Goal: Task Accomplishment & Management: Manage account settings

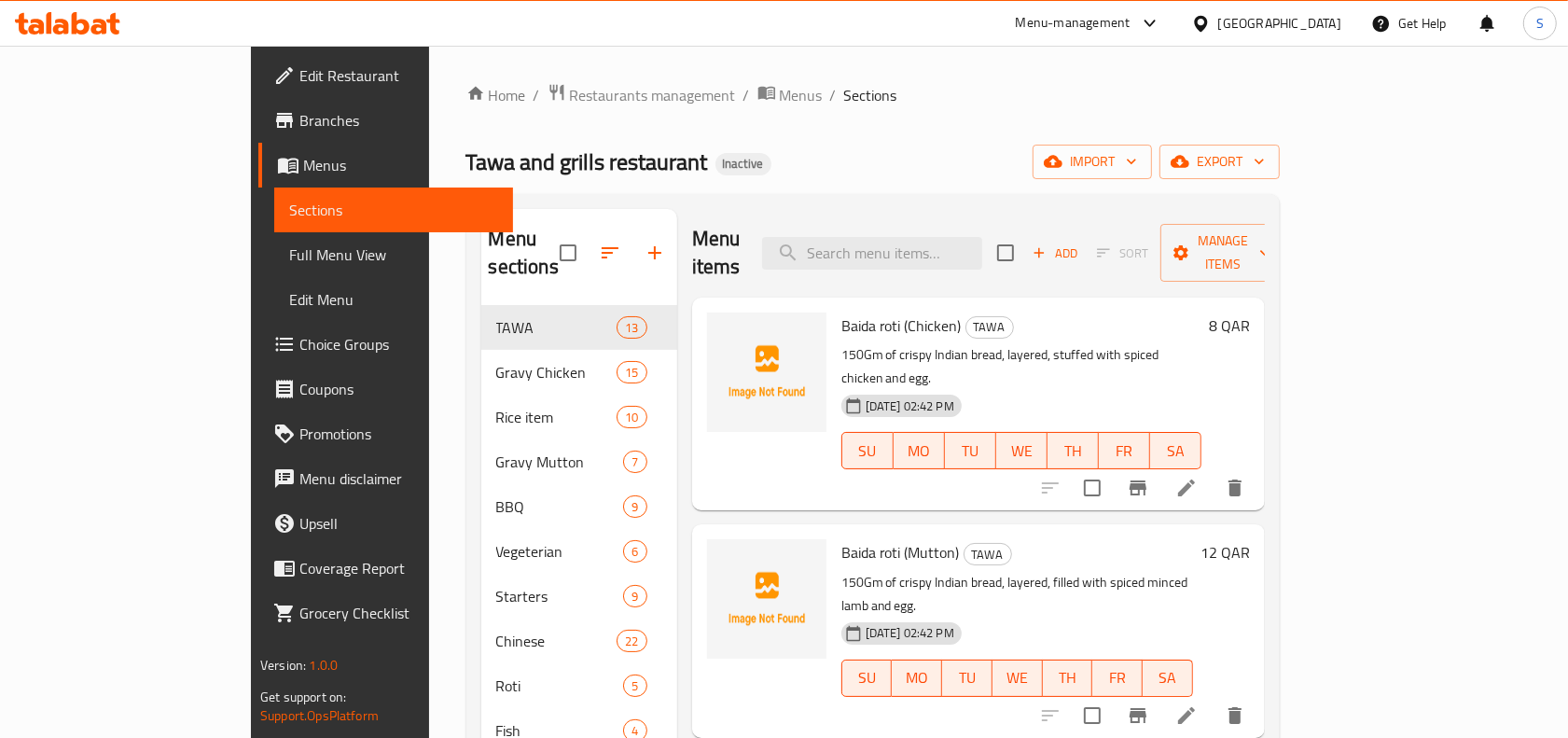
click at [299, 70] on span "Edit Restaurant" at bounding box center [399, 76] width 198 height 23
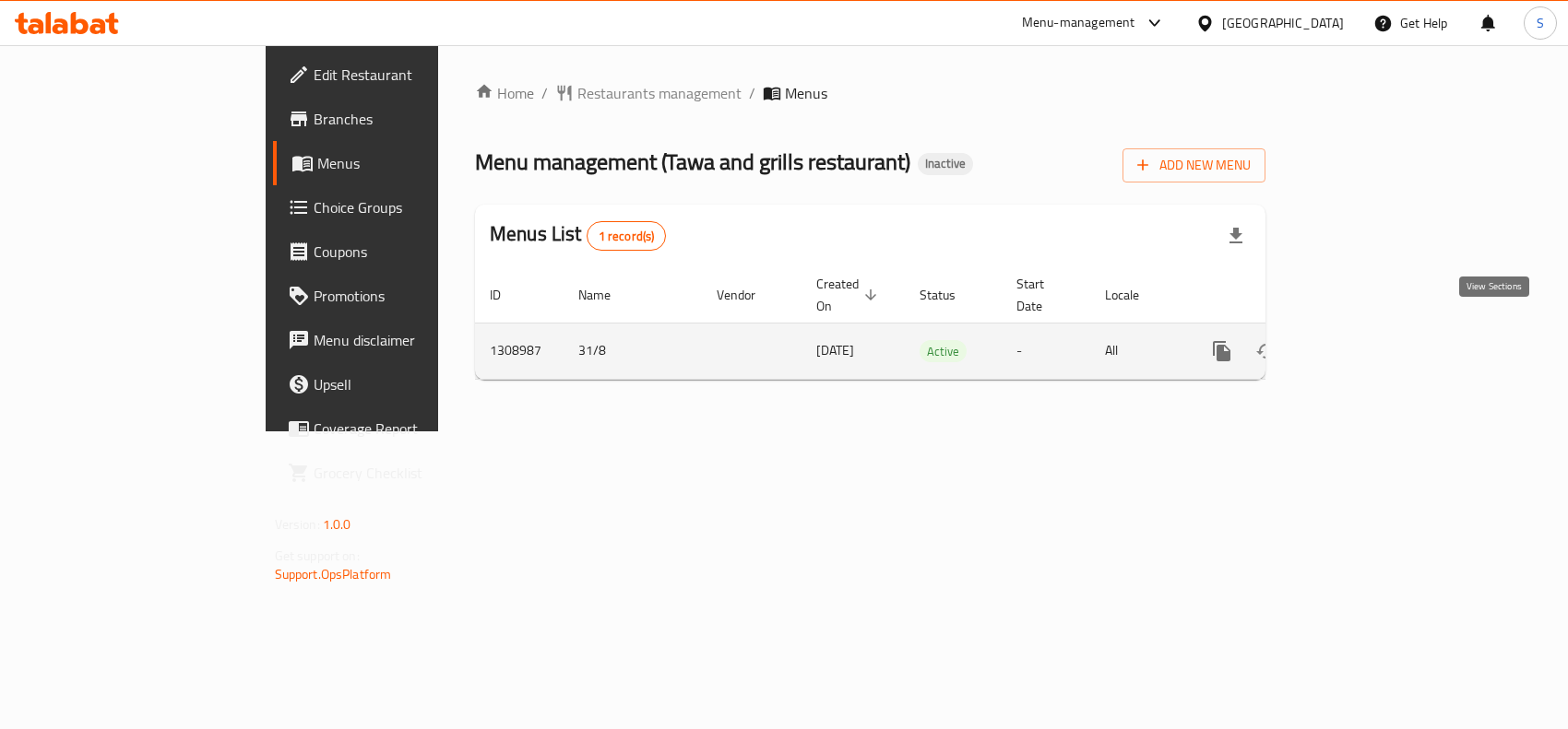
click at [1366, 340] on icon "enhanced table" at bounding box center [1355, 351] width 22 height 22
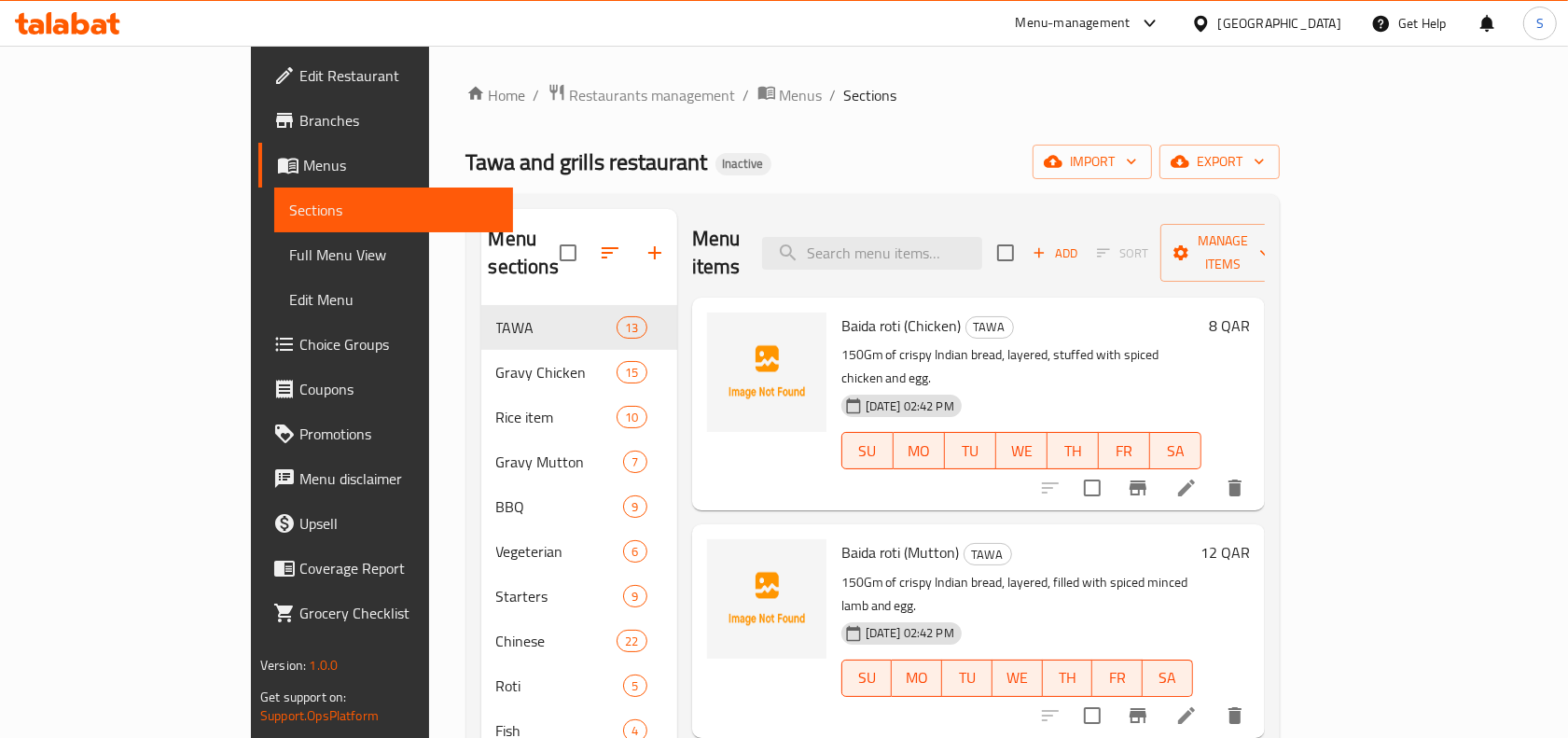
click at [1168, 111] on div "Home / Restaurants management / Menus / Sections Tawa and grills restaurant Ina…" at bounding box center [873, 586] width 813 height 1006
click at [1265, 151] on span "export" at bounding box center [1219, 162] width 91 height 24
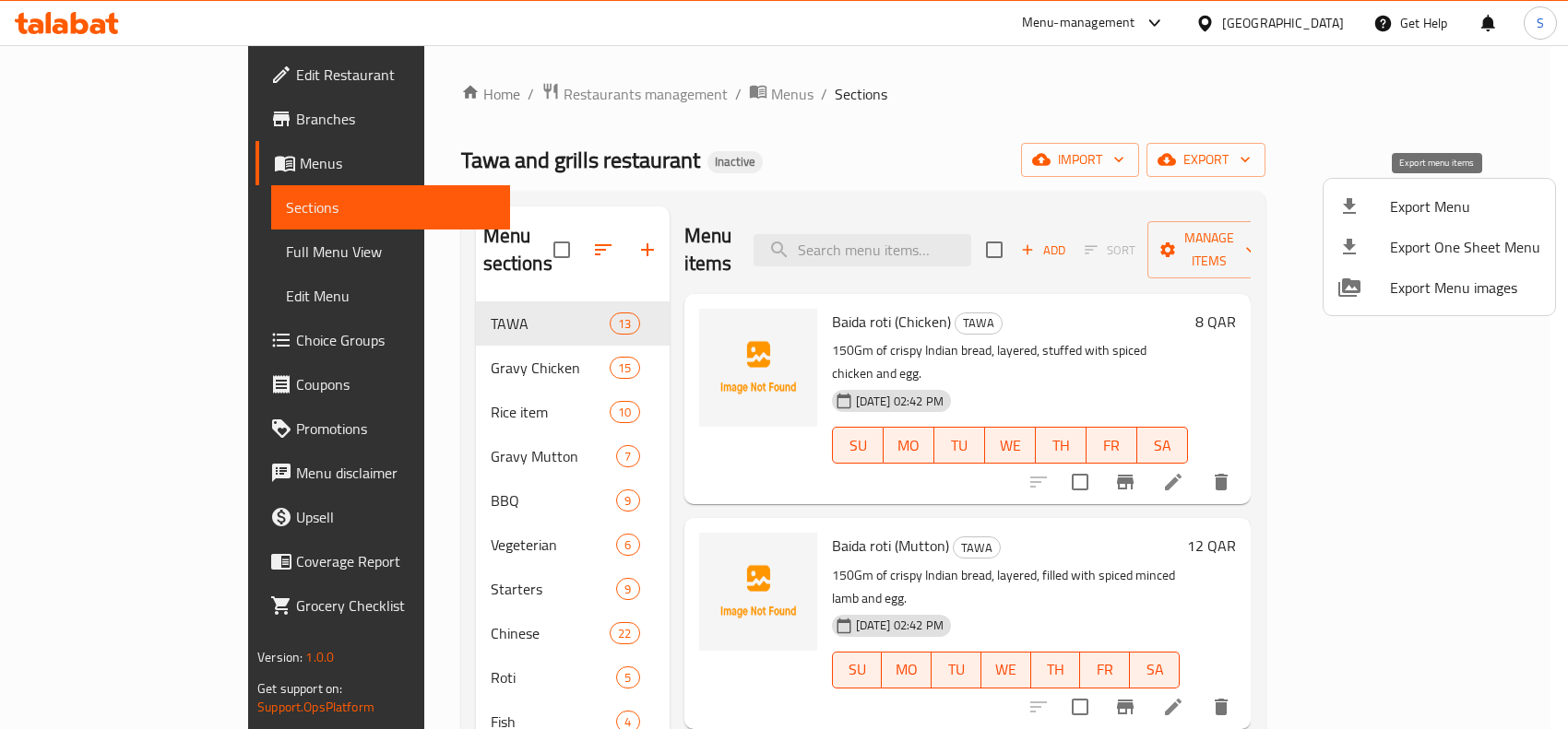
click at [1391, 200] on span "Export Menu" at bounding box center [1464, 206] width 150 height 22
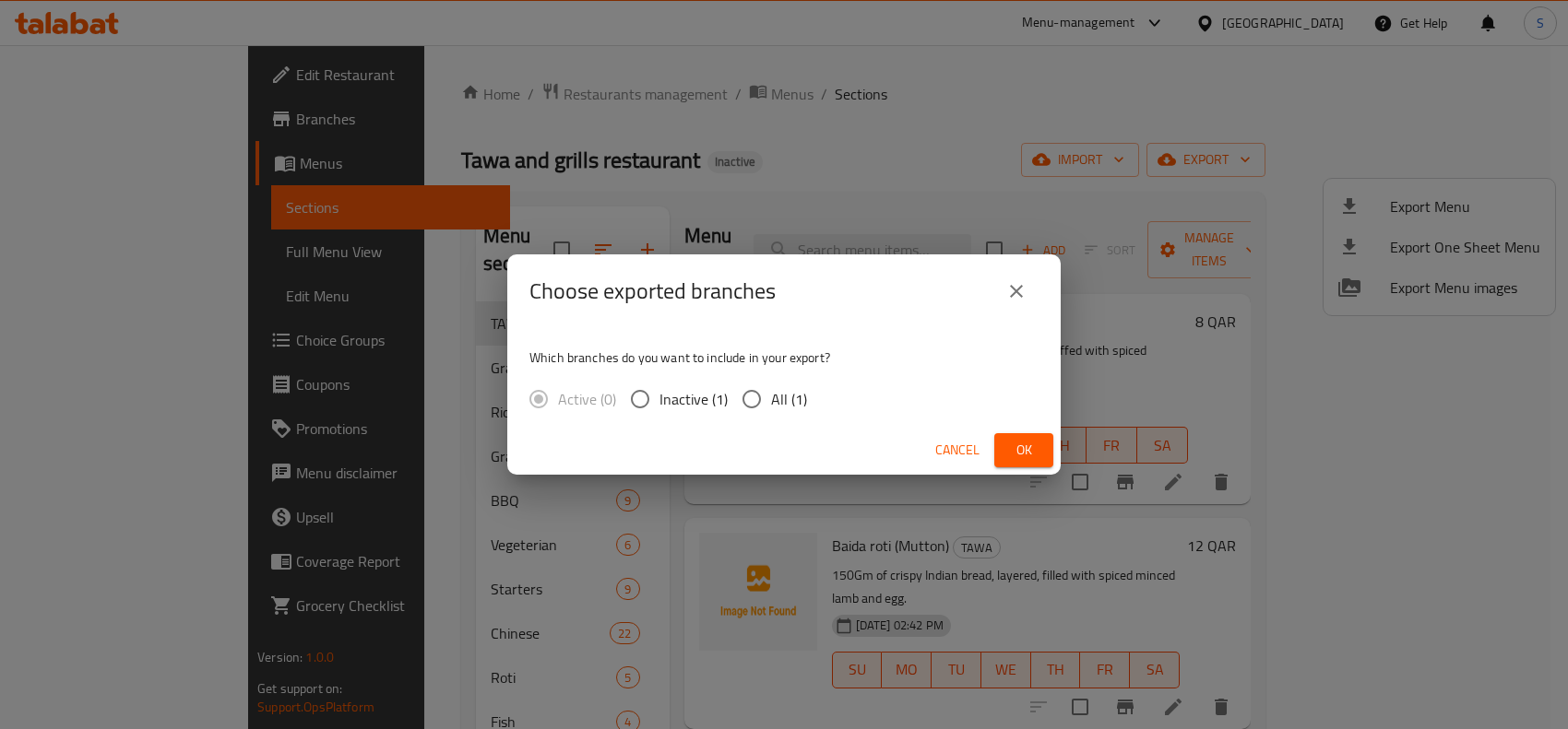
click at [786, 404] on span "All (1)" at bounding box center [789, 400] width 36 height 22
click at [771, 404] on input "All (1)" at bounding box center [751, 399] width 38 height 38
radio input "true"
click at [1043, 454] on button "Ok" at bounding box center [1024, 450] width 59 height 35
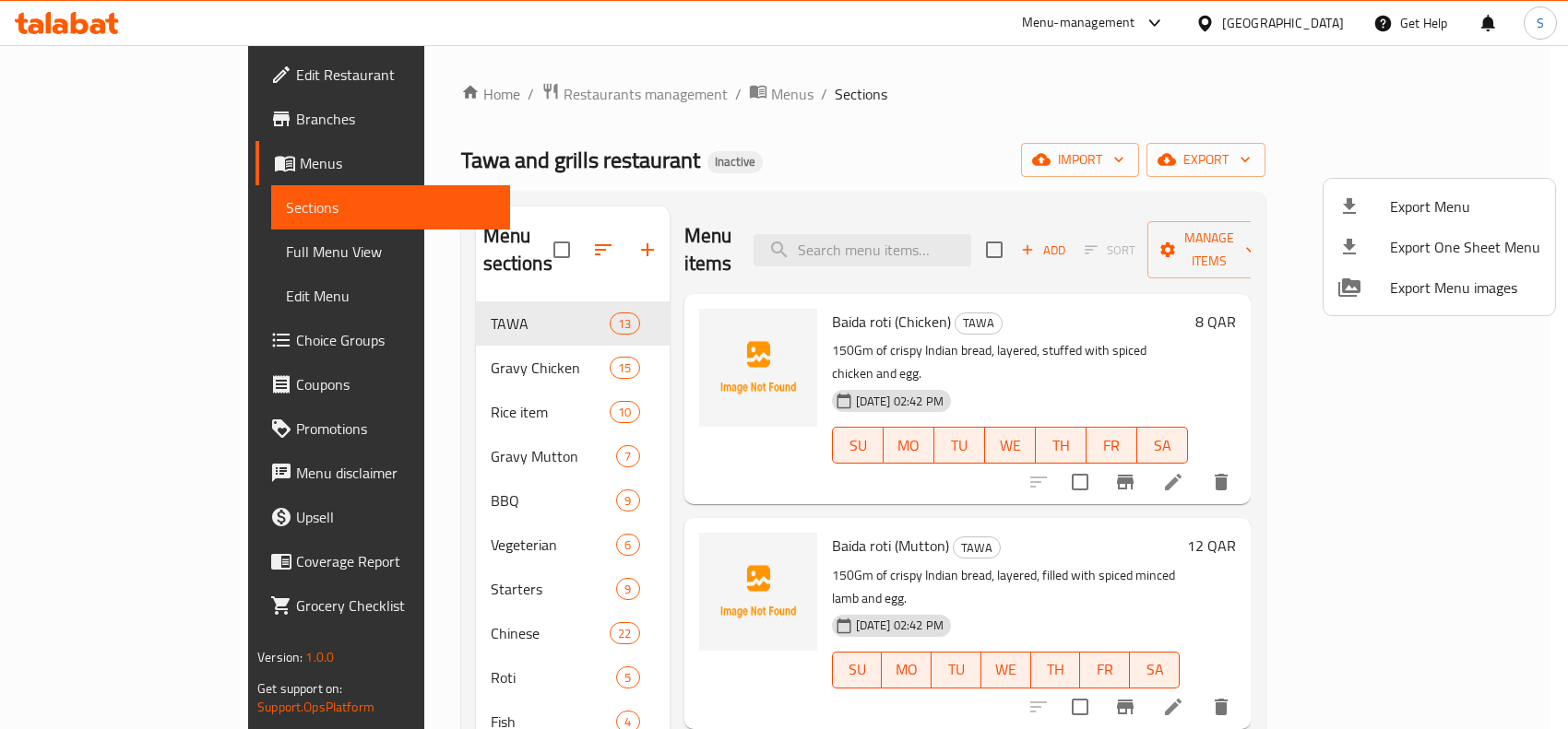
click at [1059, 149] on div at bounding box center [784, 364] width 1568 height 729
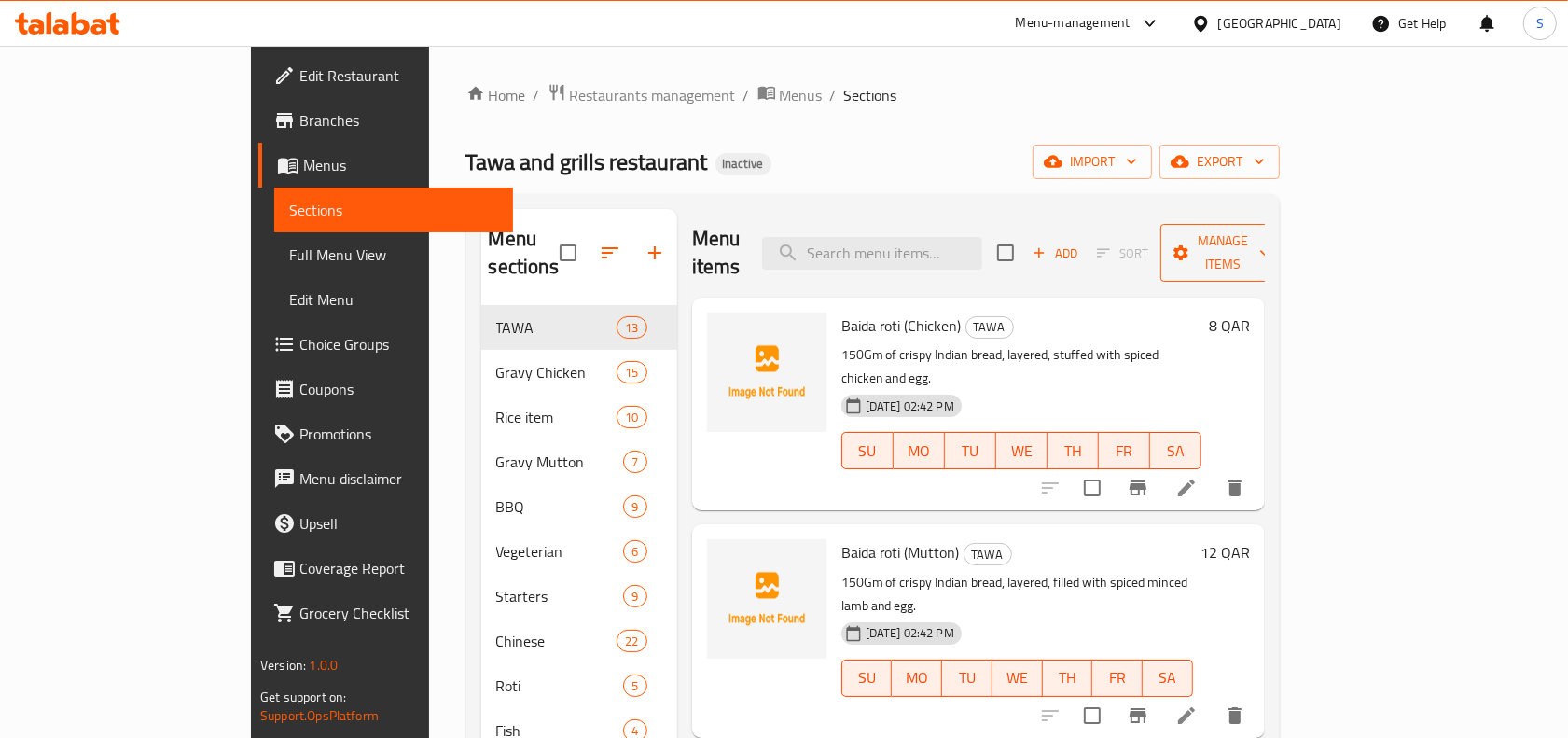
click at [1270, 238] on span "Manage items" at bounding box center [1222, 252] width 95 height 46
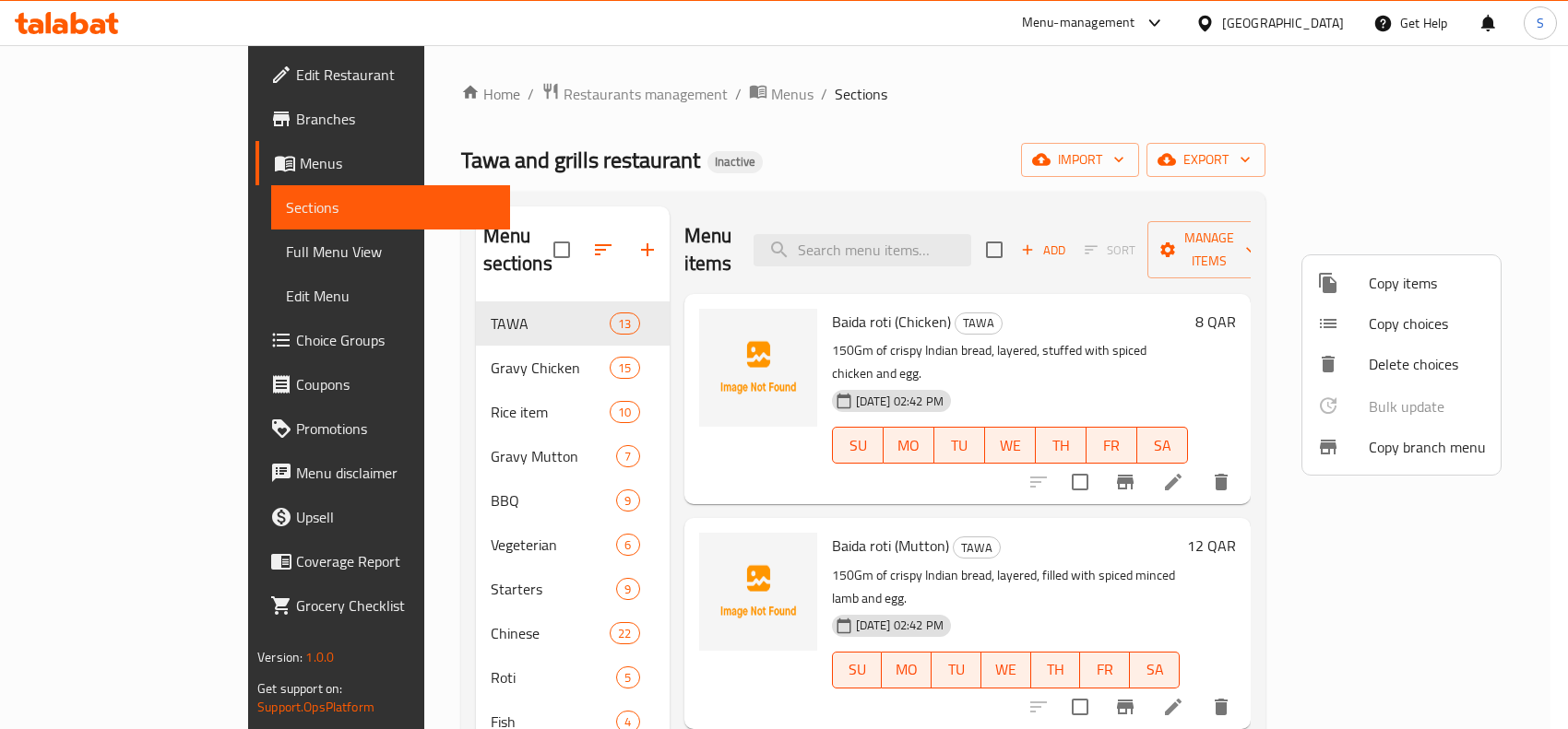
click at [1400, 286] on span "Copy items" at bounding box center [1427, 283] width 117 height 22
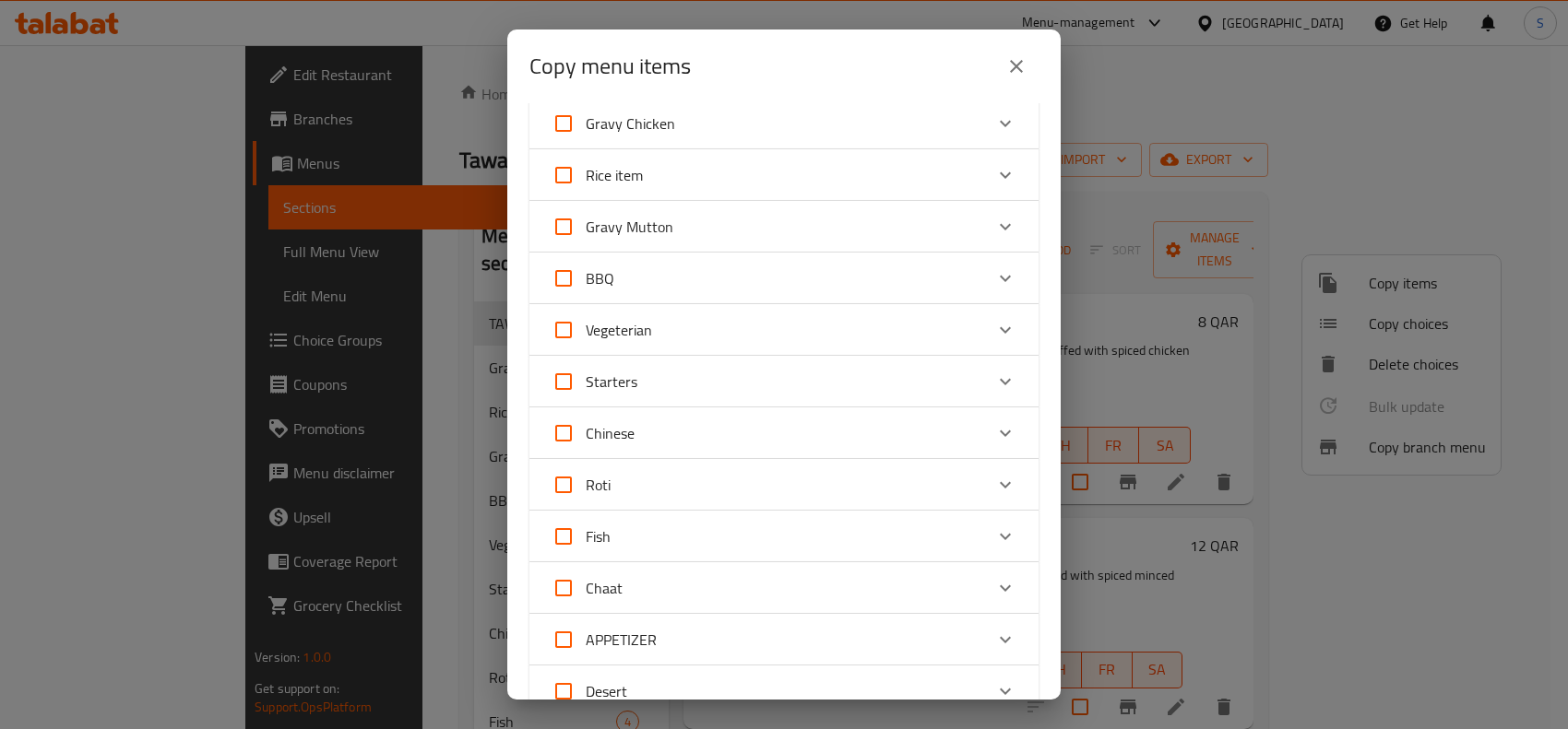
scroll to position [231, 0]
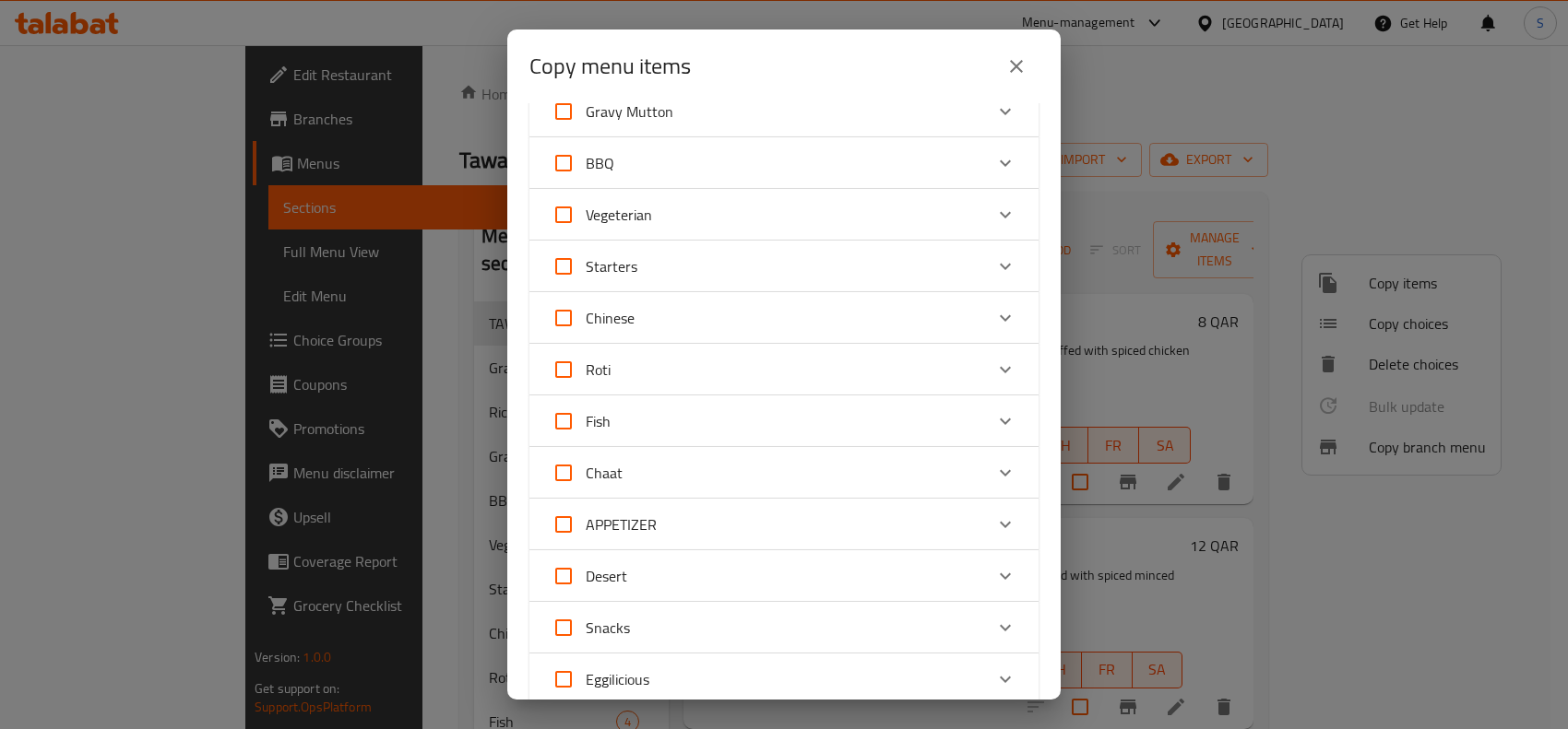
click at [995, 526] on icon "Expand" at bounding box center [1006, 525] width 22 height 22
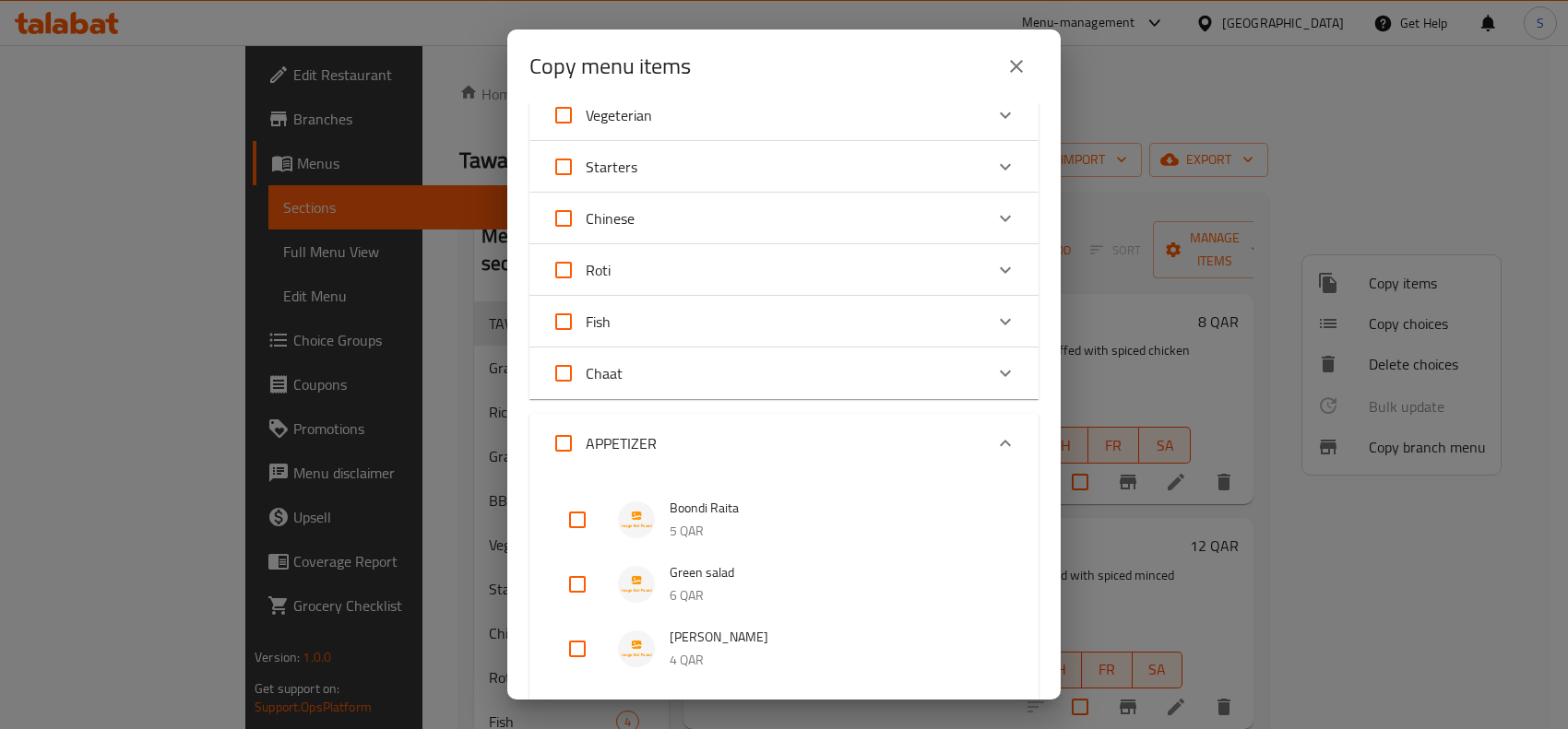
scroll to position [461, 0]
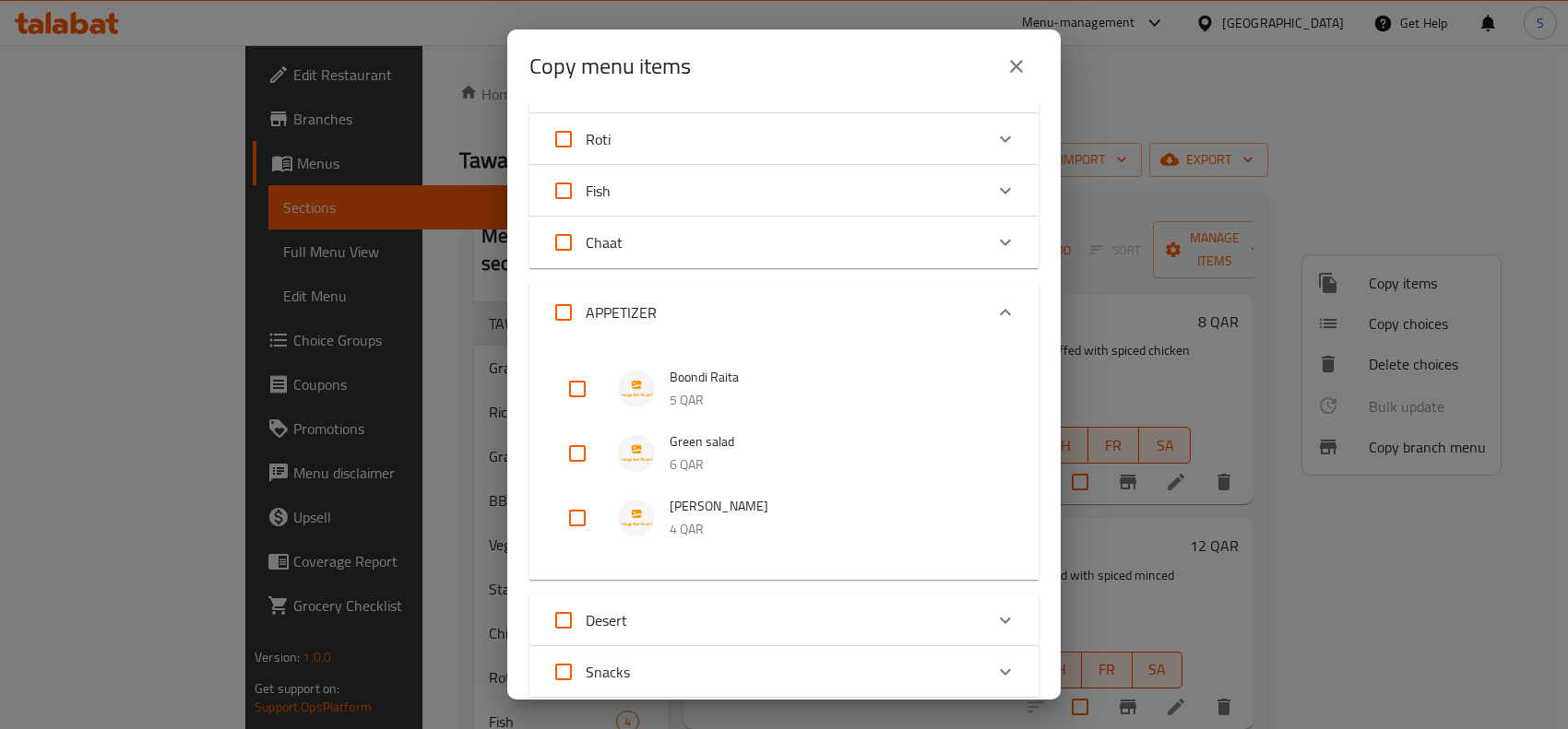
click at [584, 392] on input "checkbox" at bounding box center [577, 388] width 44 height 44
checkbox input "true"
click at [578, 450] on input "checkbox" at bounding box center [577, 453] width 44 height 44
checkbox input "true"
click at [578, 514] on input "checkbox" at bounding box center [577, 517] width 44 height 44
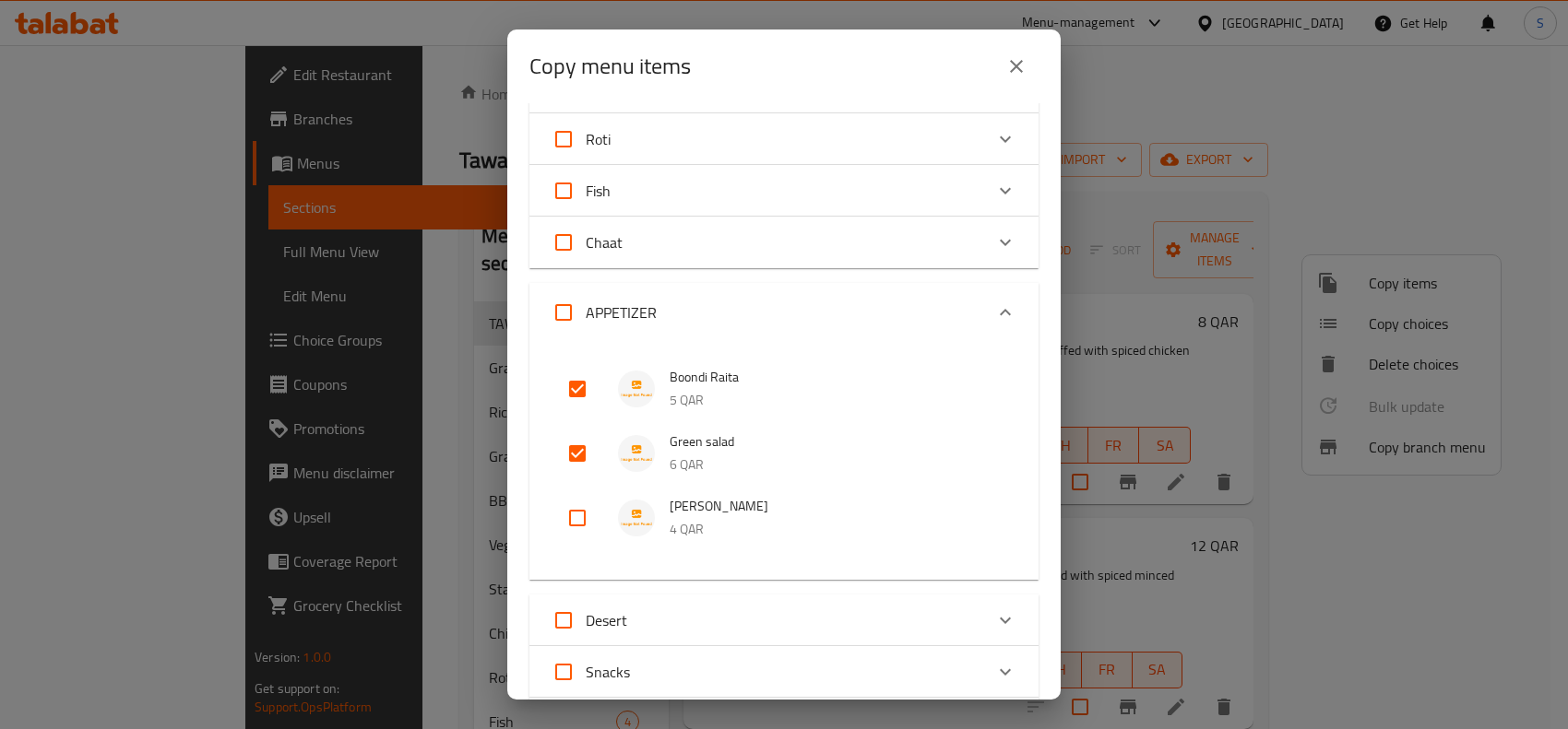
checkbox input "true"
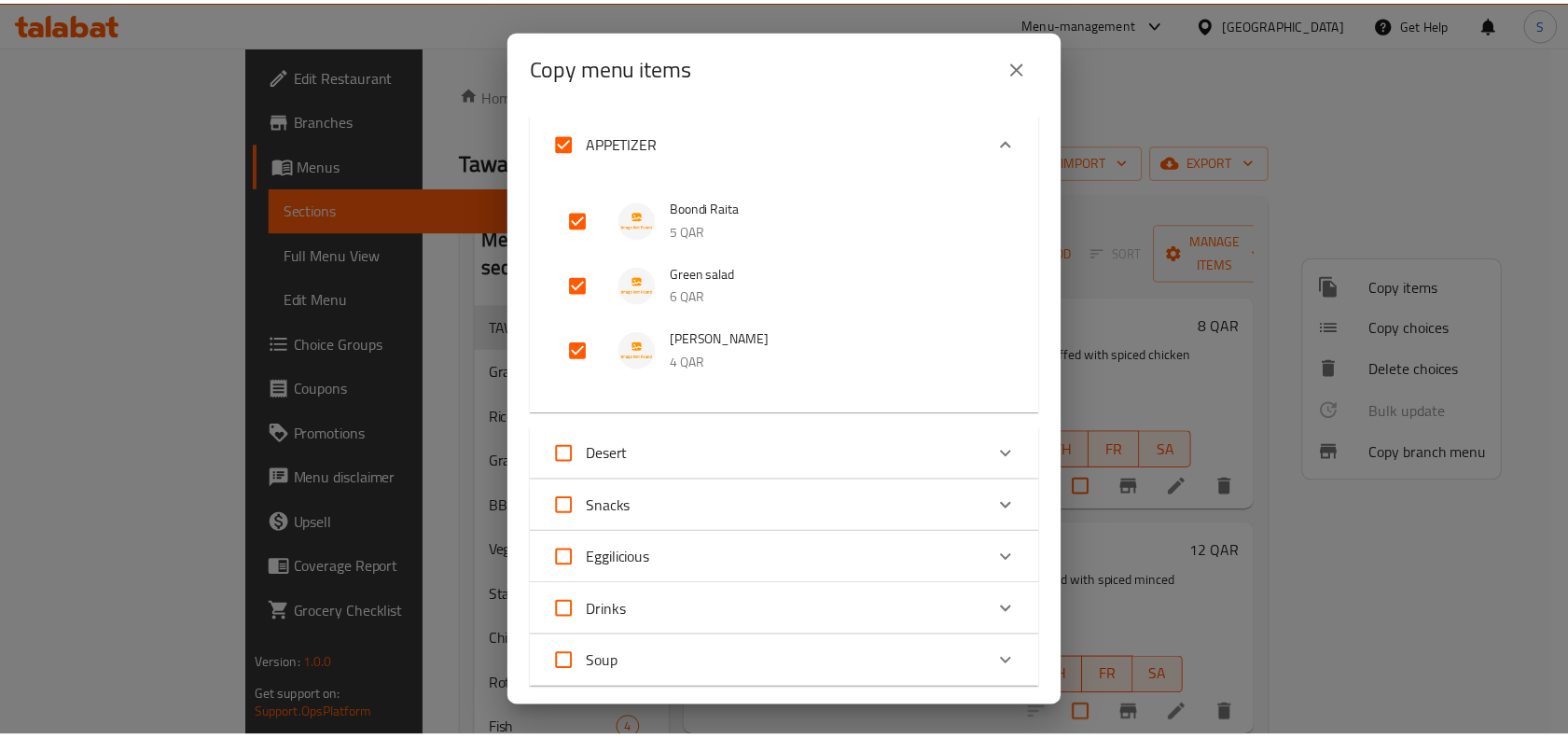
scroll to position [888, 0]
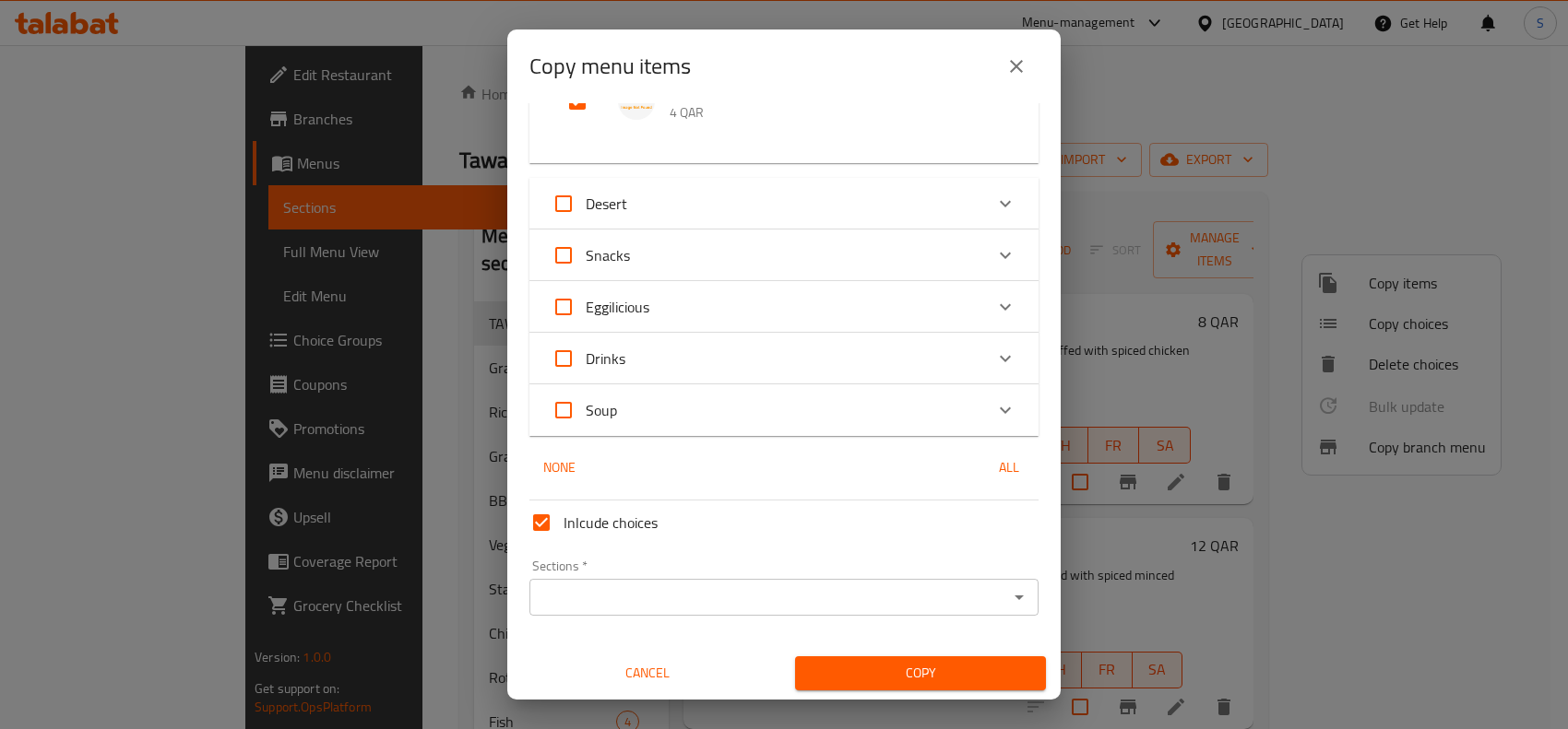
click at [671, 601] on input "Sections   *" at bounding box center [769, 597] width 468 height 26
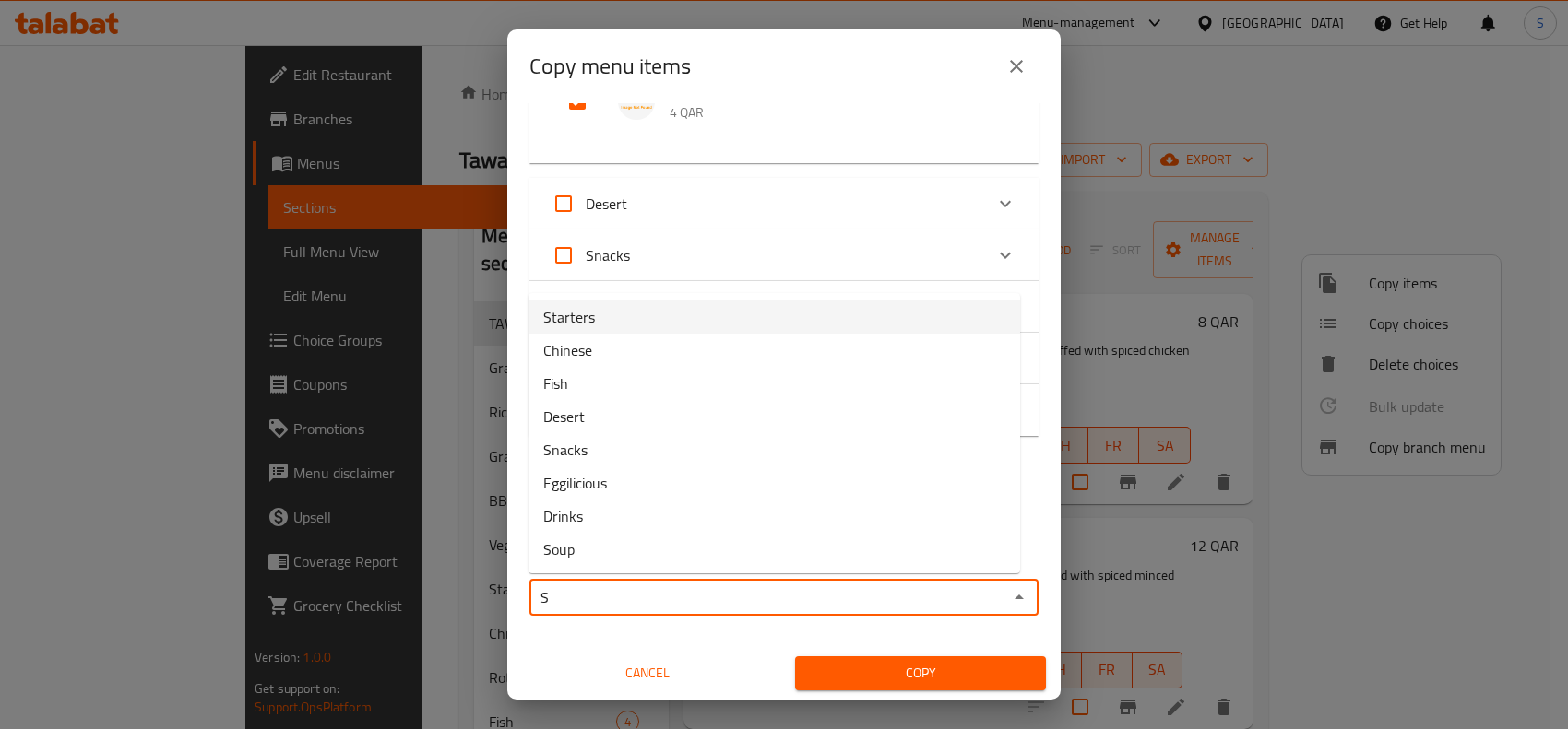
click at [598, 311] on li "Starters" at bounding box center [774, 317] width 491 height 34
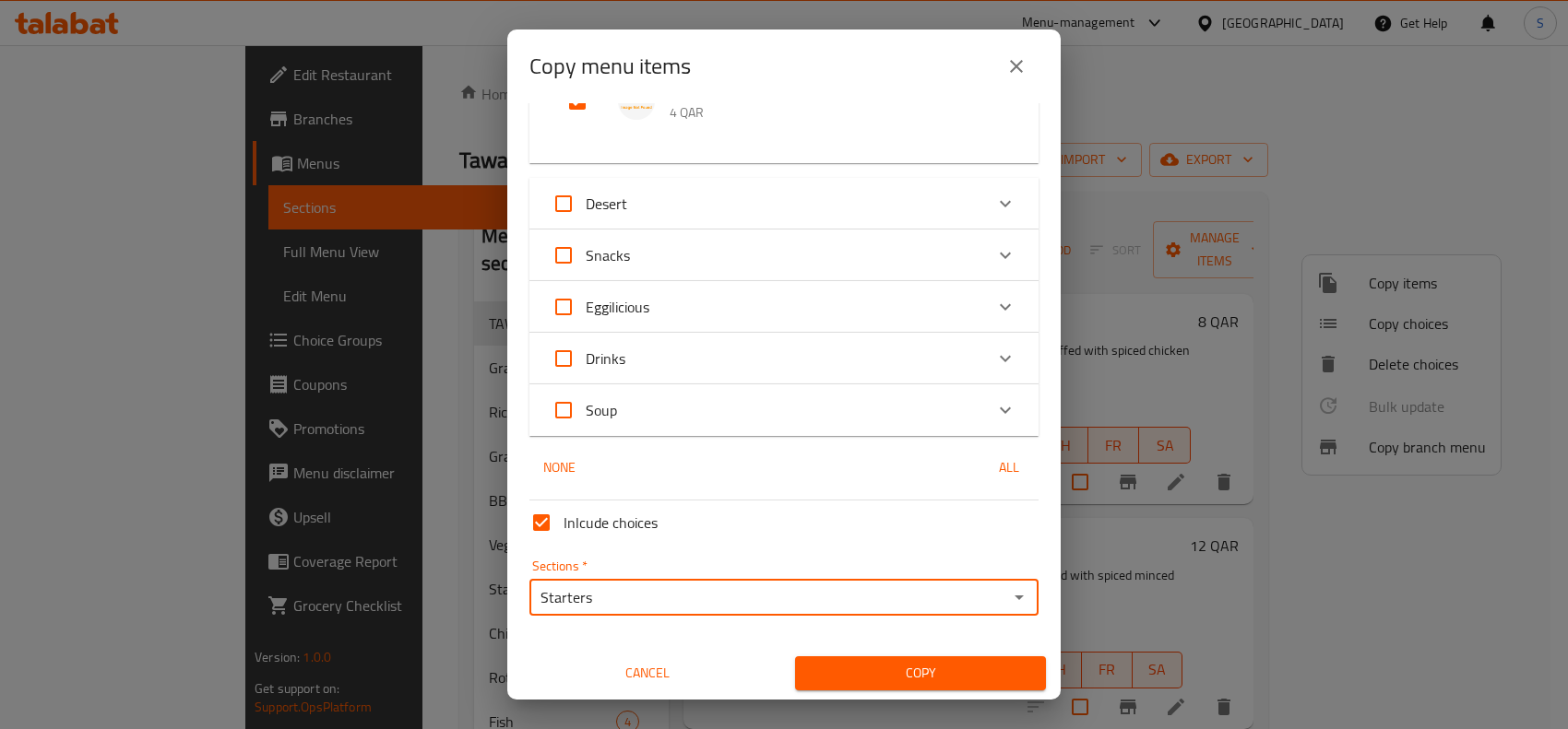
type input "Starters"
click at [916, 664] on span "Copy" at bounding box center [920, 673] width 221 height 23
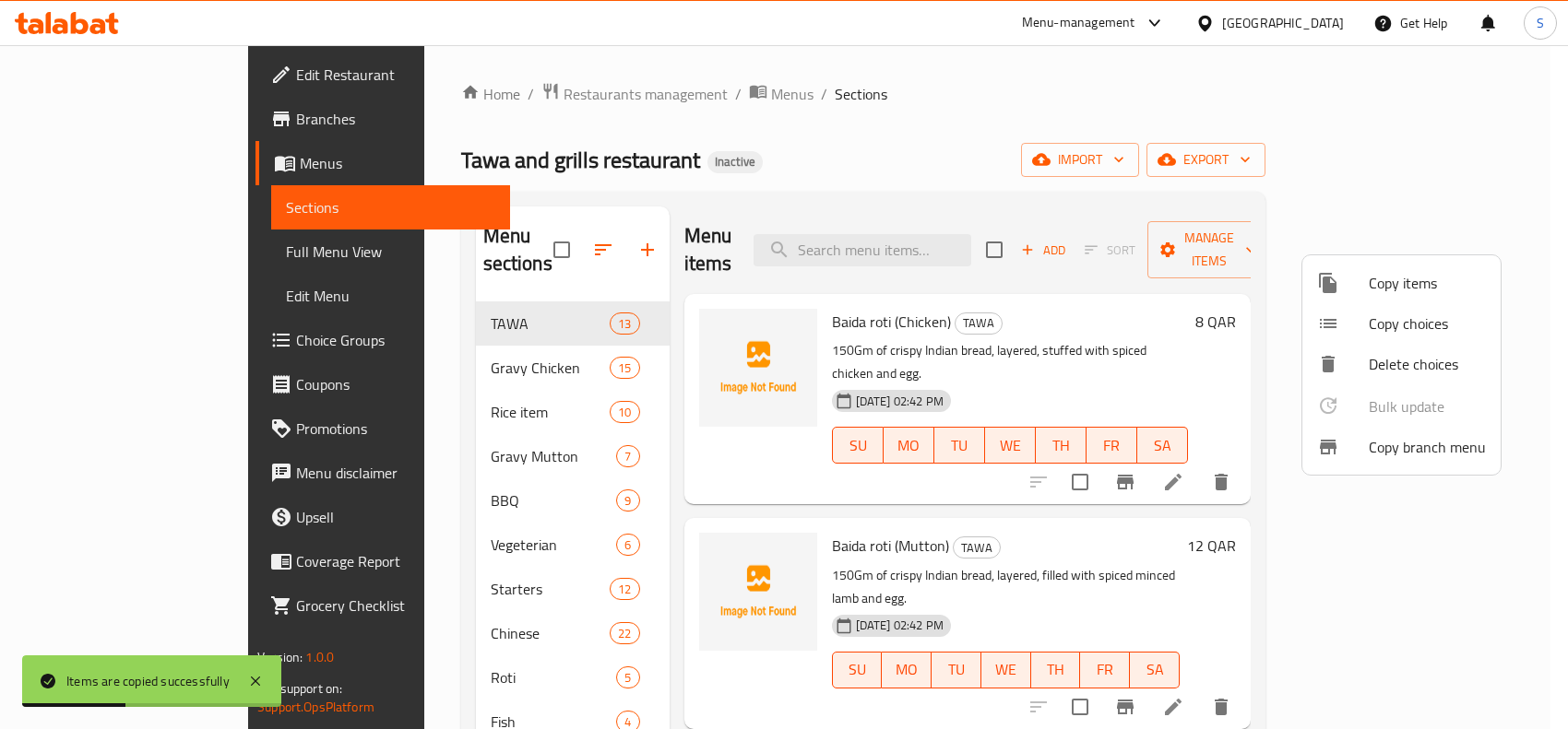
click at [780, 176] on div at bounding box center [784, 364] width 1568 height 729
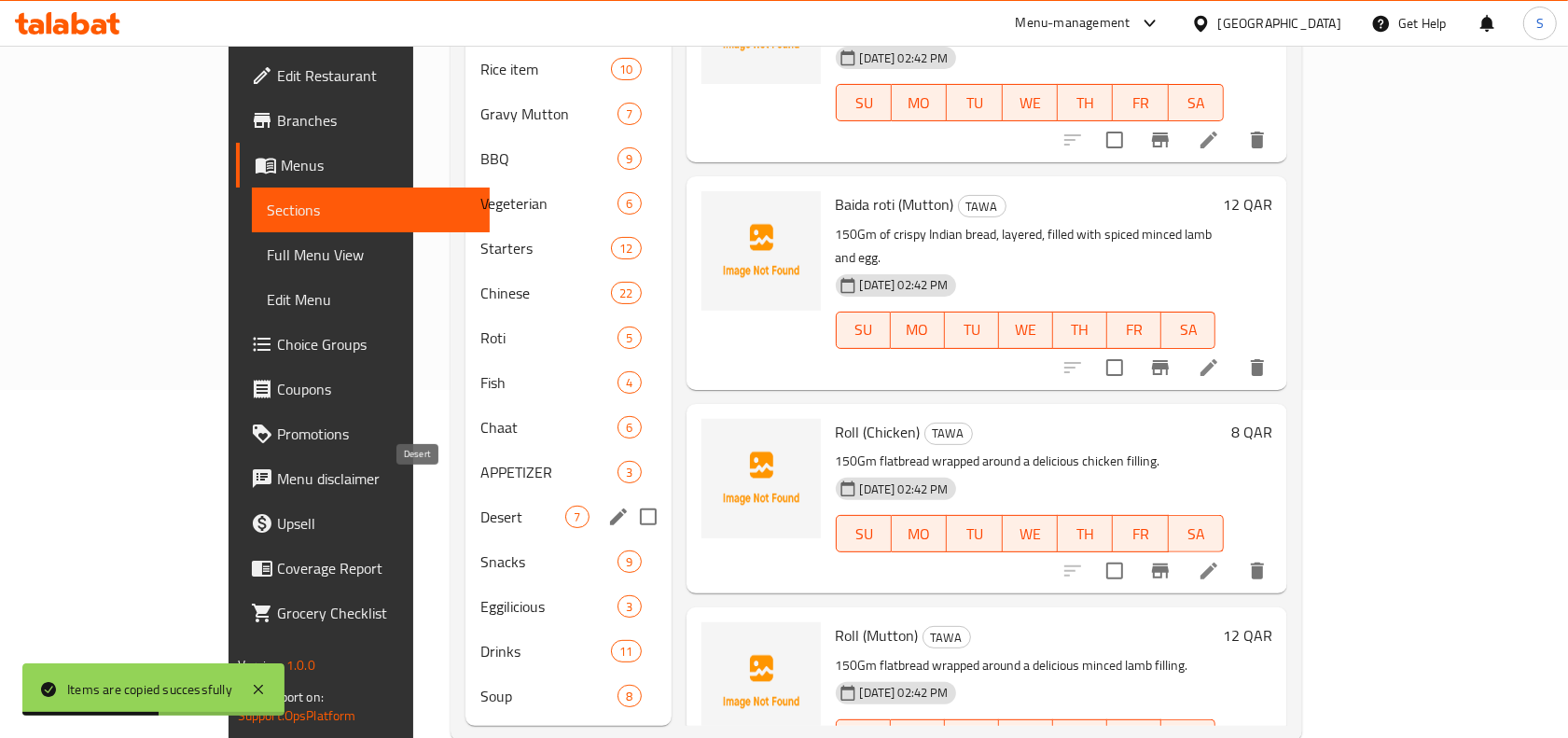
scroll to position [350, 0]
click at [629, 451] on input "Menu sections" at bounding box center [648, 470] width 39 height 39
checkbox input "true"
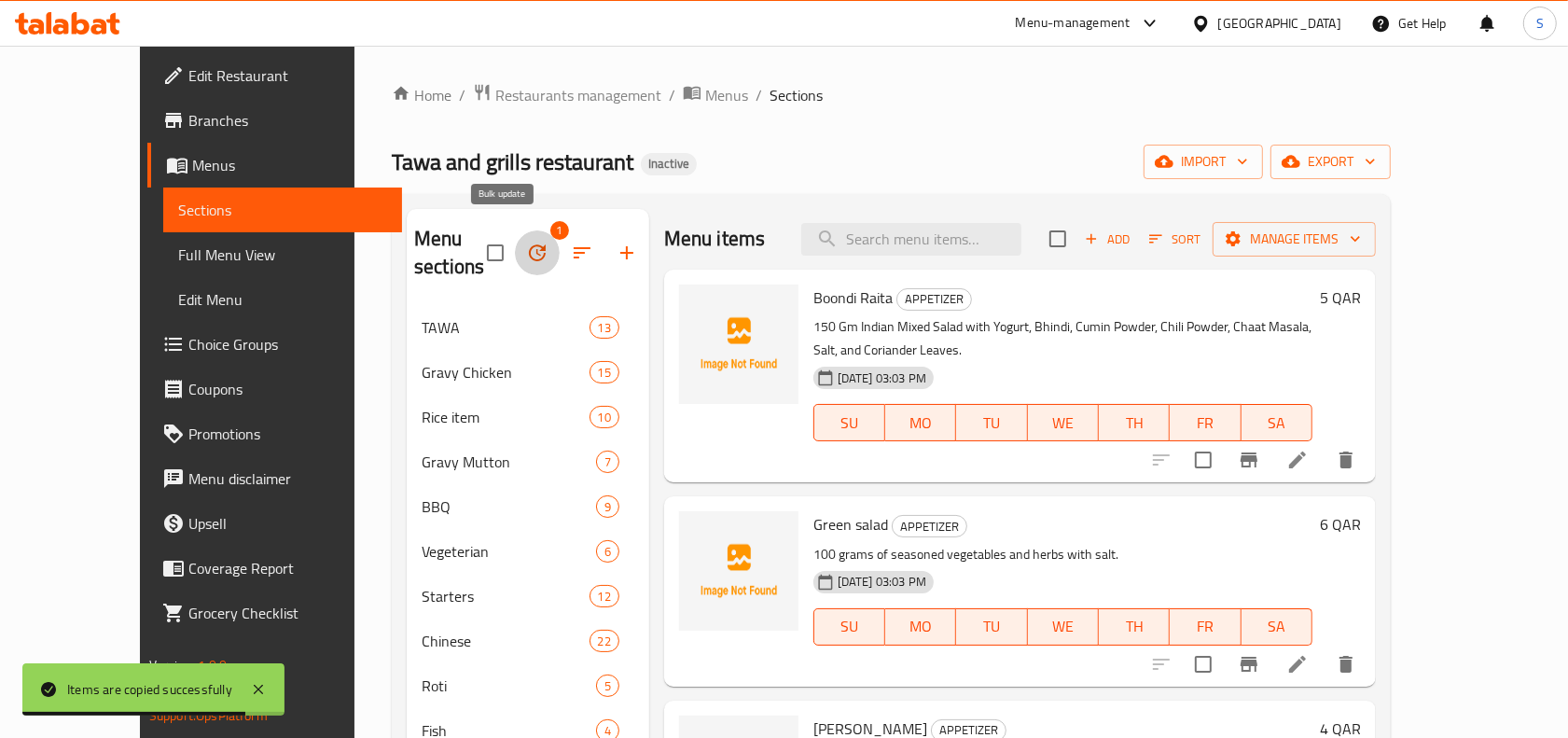
click at [526, 242] on icon "button" at bounding box center [537, 253] width 23 height 23
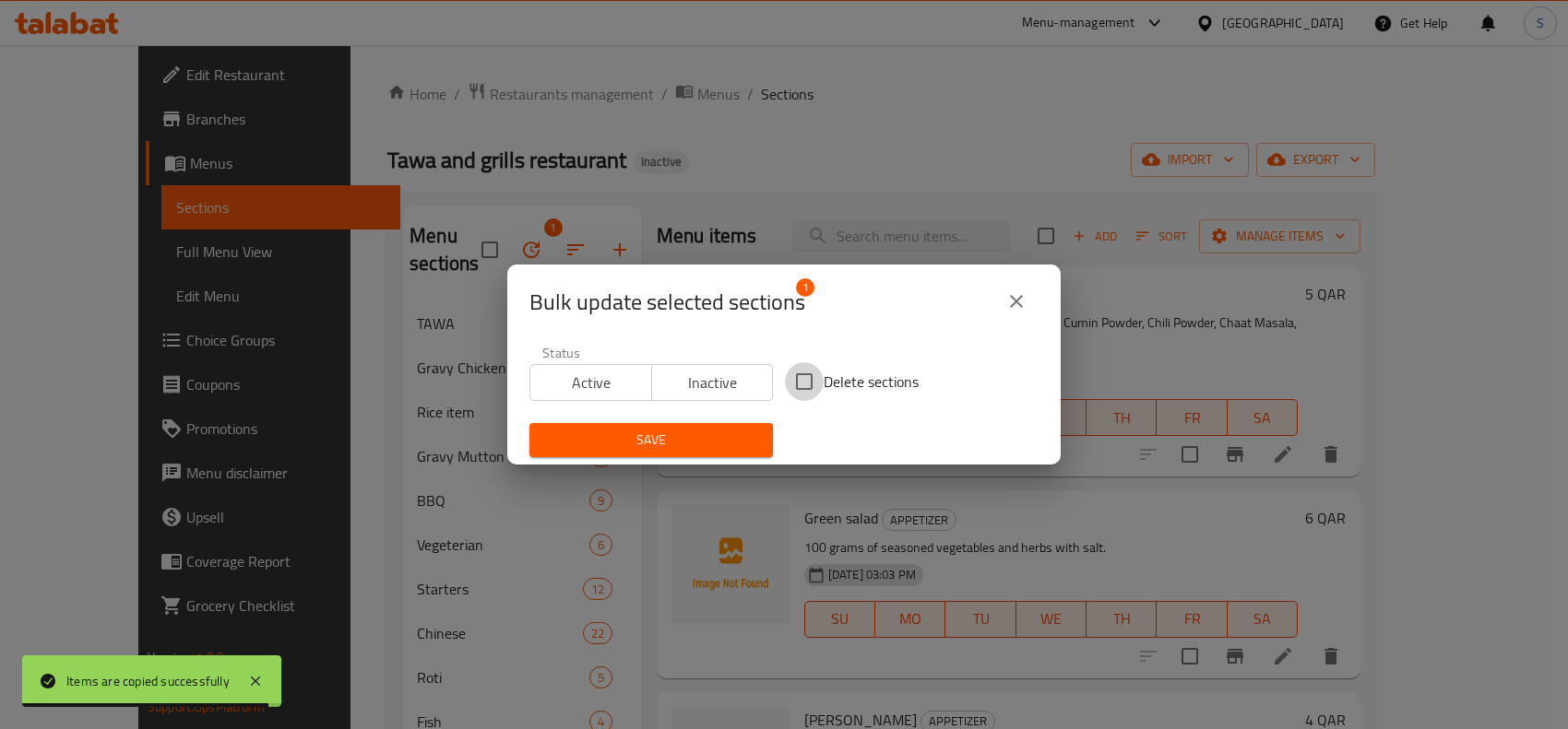
click at [807, 394] on input "Delete sections" at bounding box center [803, 381] width 38 height 38
checkbox input "true"
click at [725, 434] on span "Save" at bounding box center [651, 440] width 214 height 23
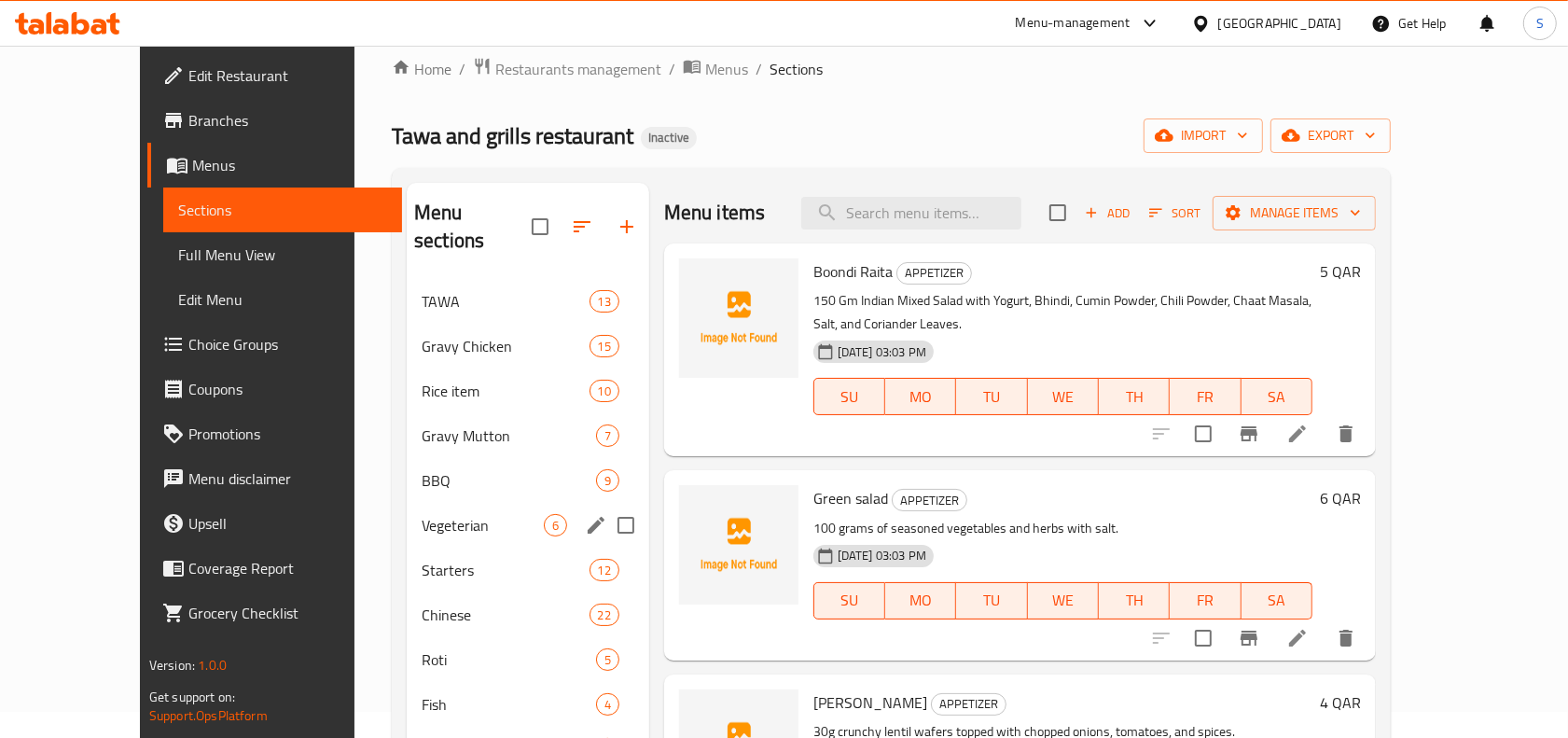
scroll to position [116, 0]
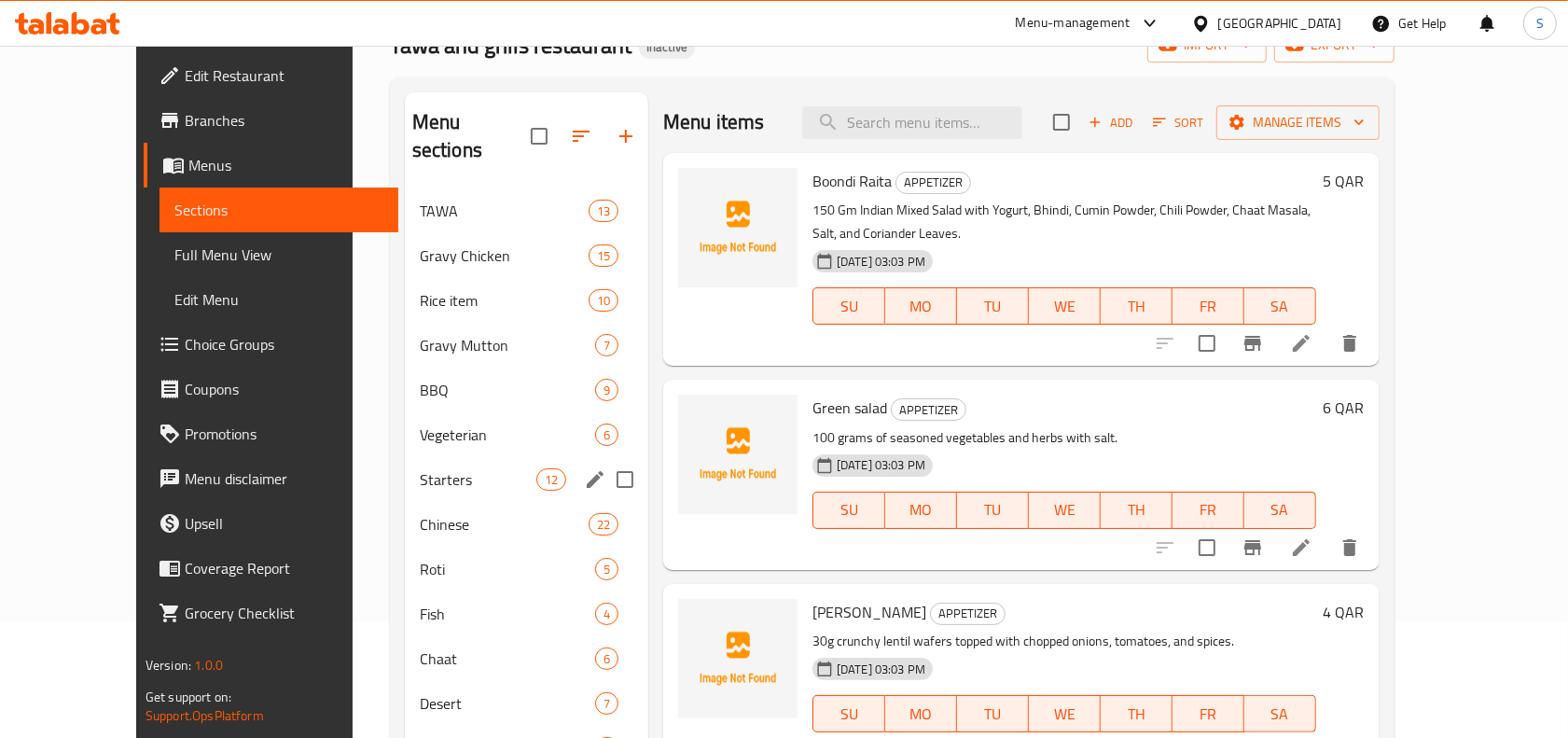
click at [405, 457] on div "Starters 12" at bounding box center [527, 479] width 244 height 44
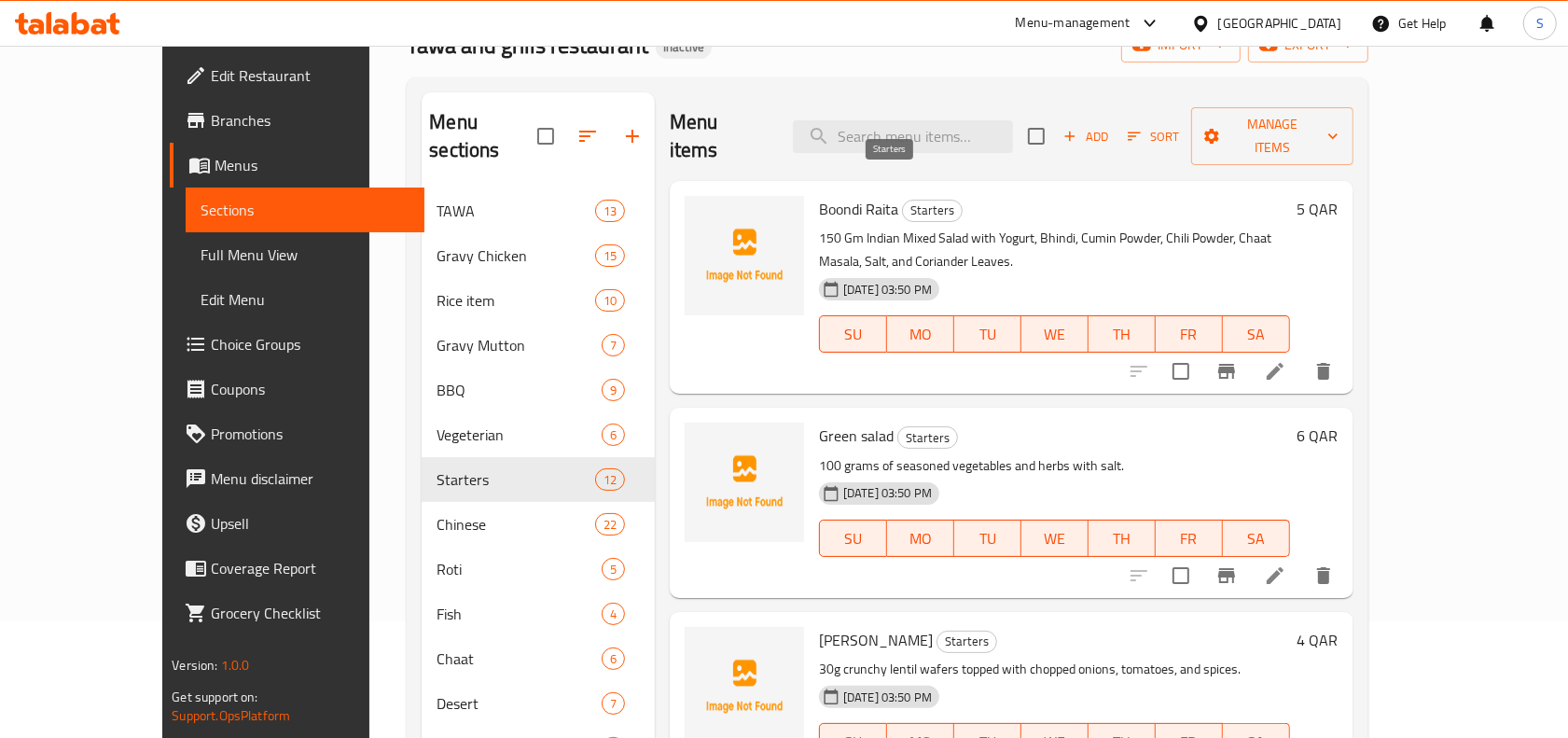
click at [903, 199] on span "Starters" at bounding box center [932, 210] width 59 height 22
copy span "Starters"
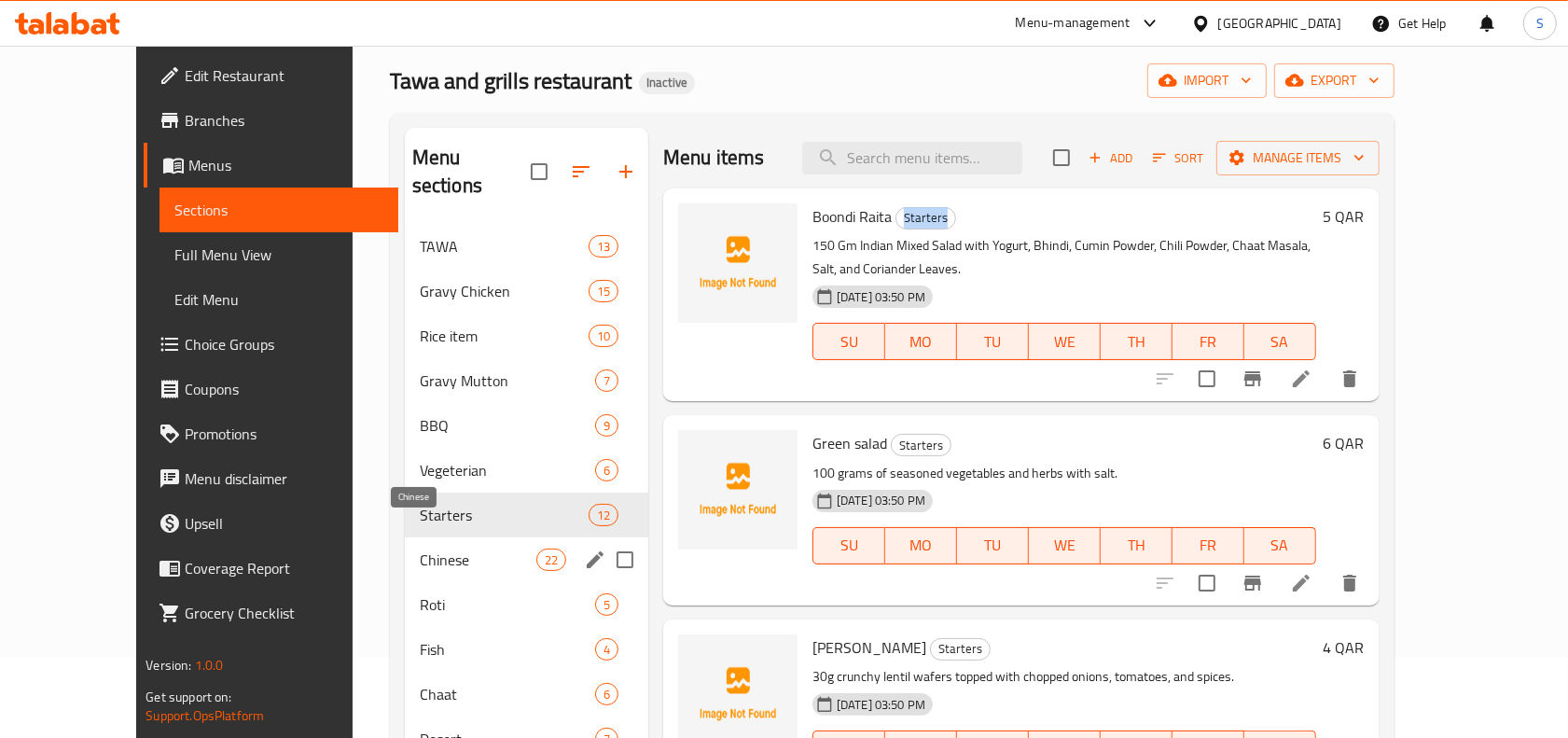
scroll to position [197, 0]
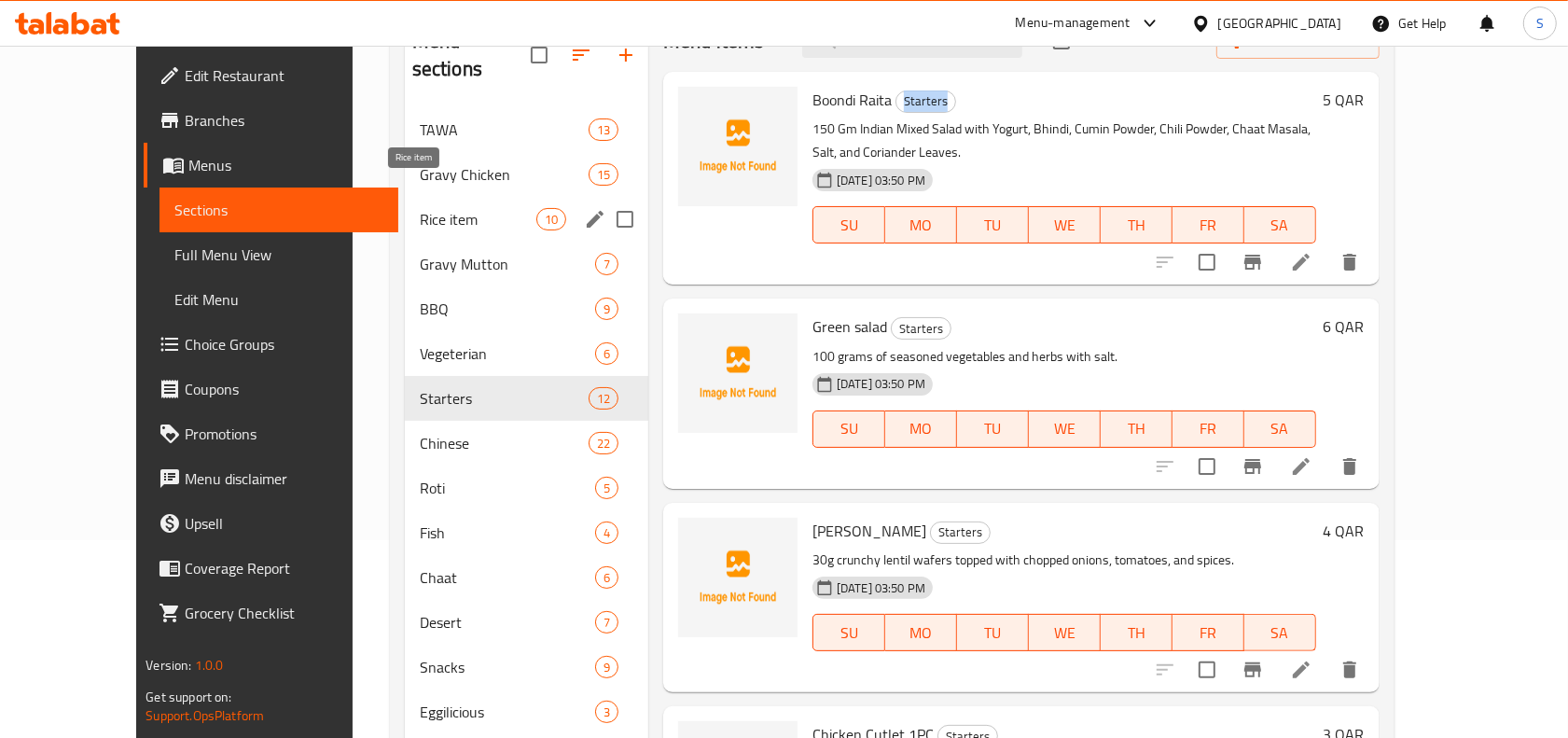
click at [419, 208] on span "Rice item" at bounding box center [477, 219] width 116 height 23
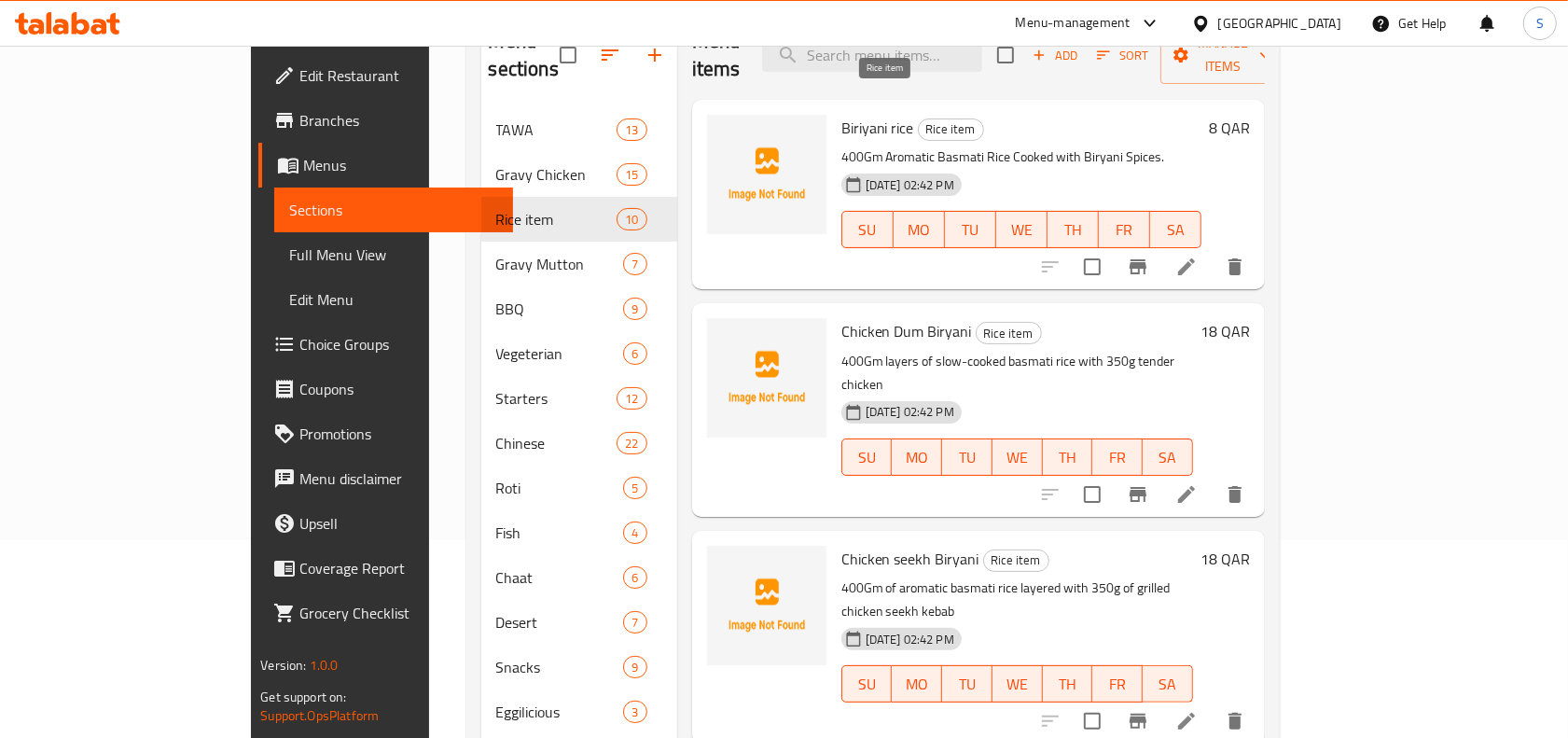
click at [919, 118] on span "Rice item" at bounding box center [951, 129] width 64 height 22
copy span "Rice item"
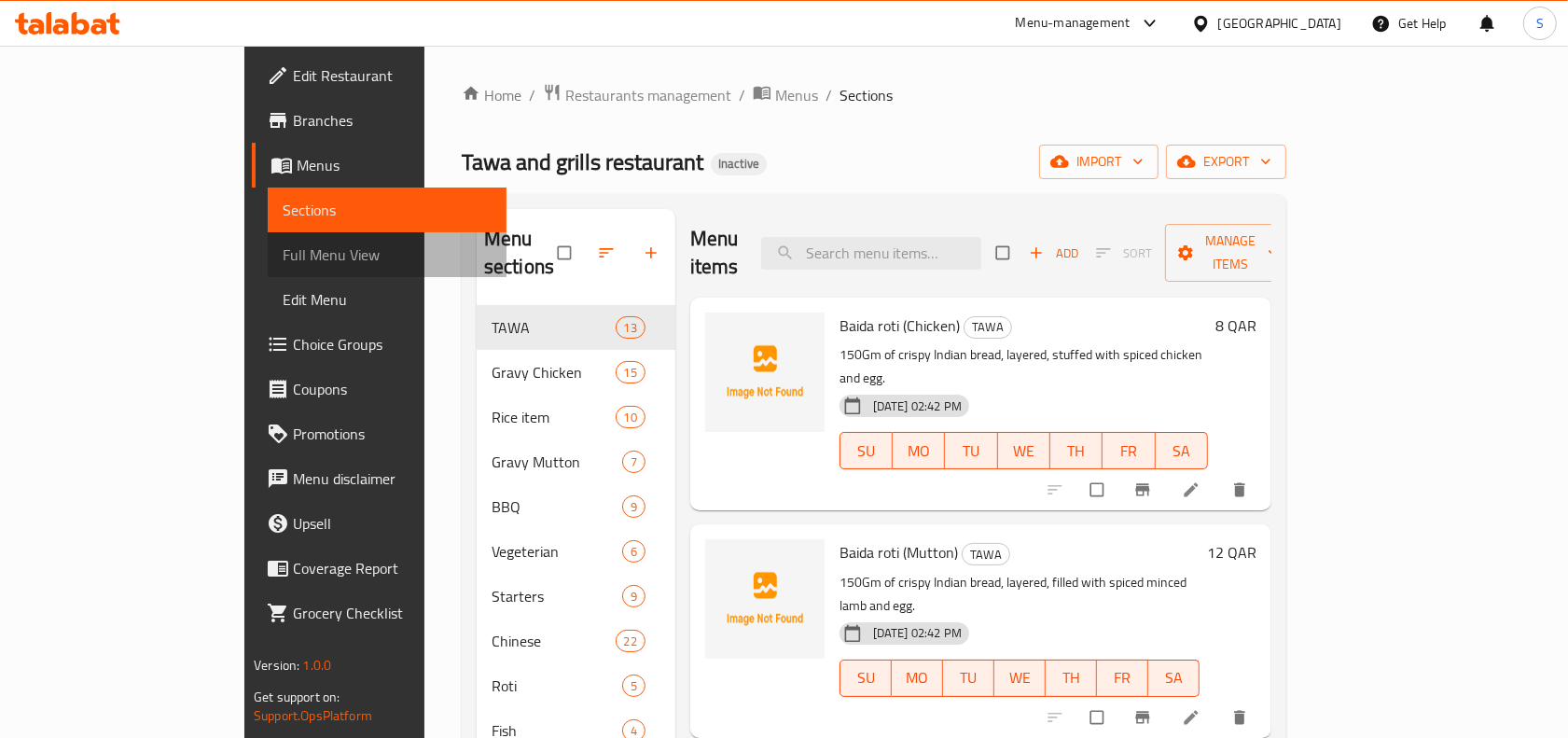
click at [282, 250] on span "Full Menu View" at bounding box center [386, 255] width 209 height 23
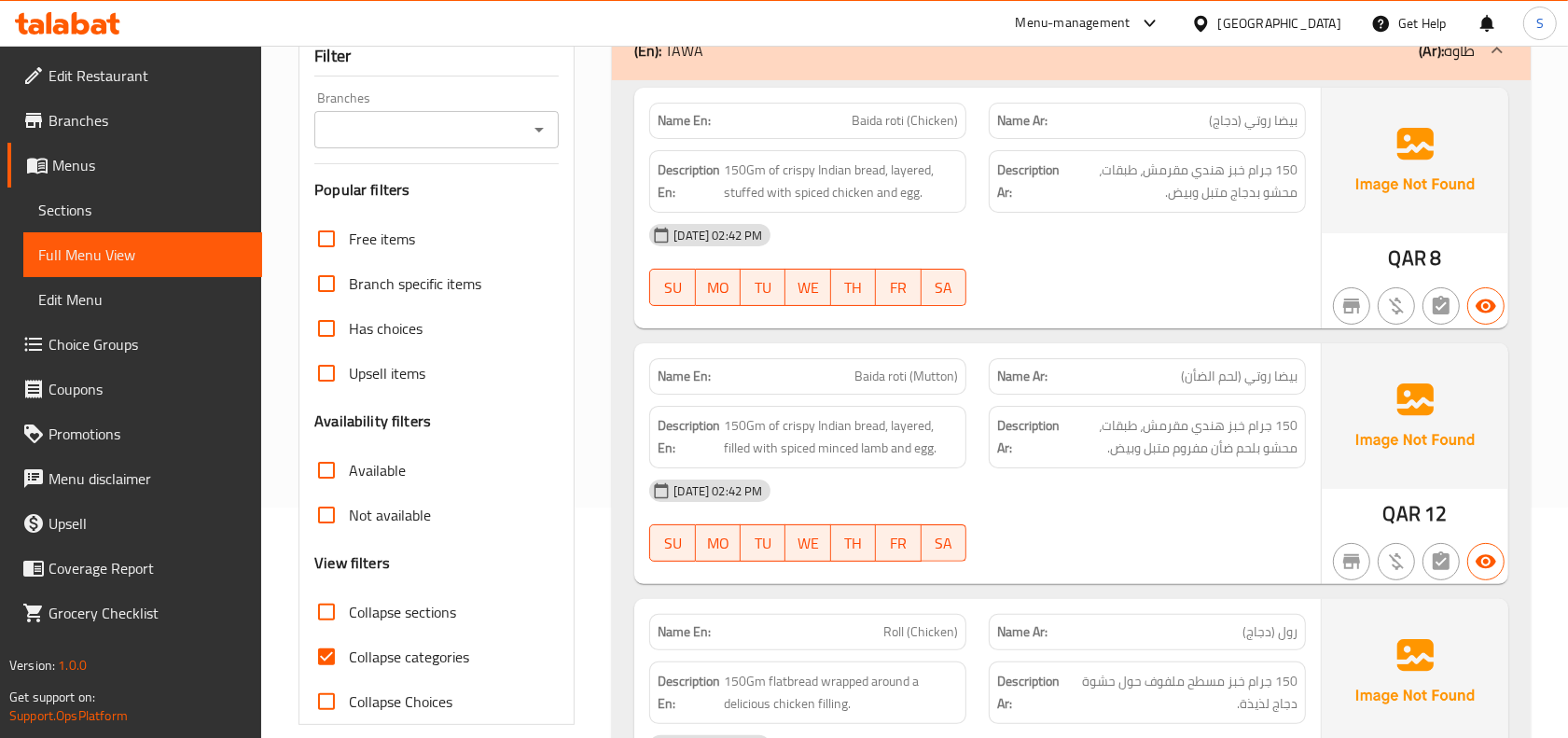
scroll to position [233, 0]
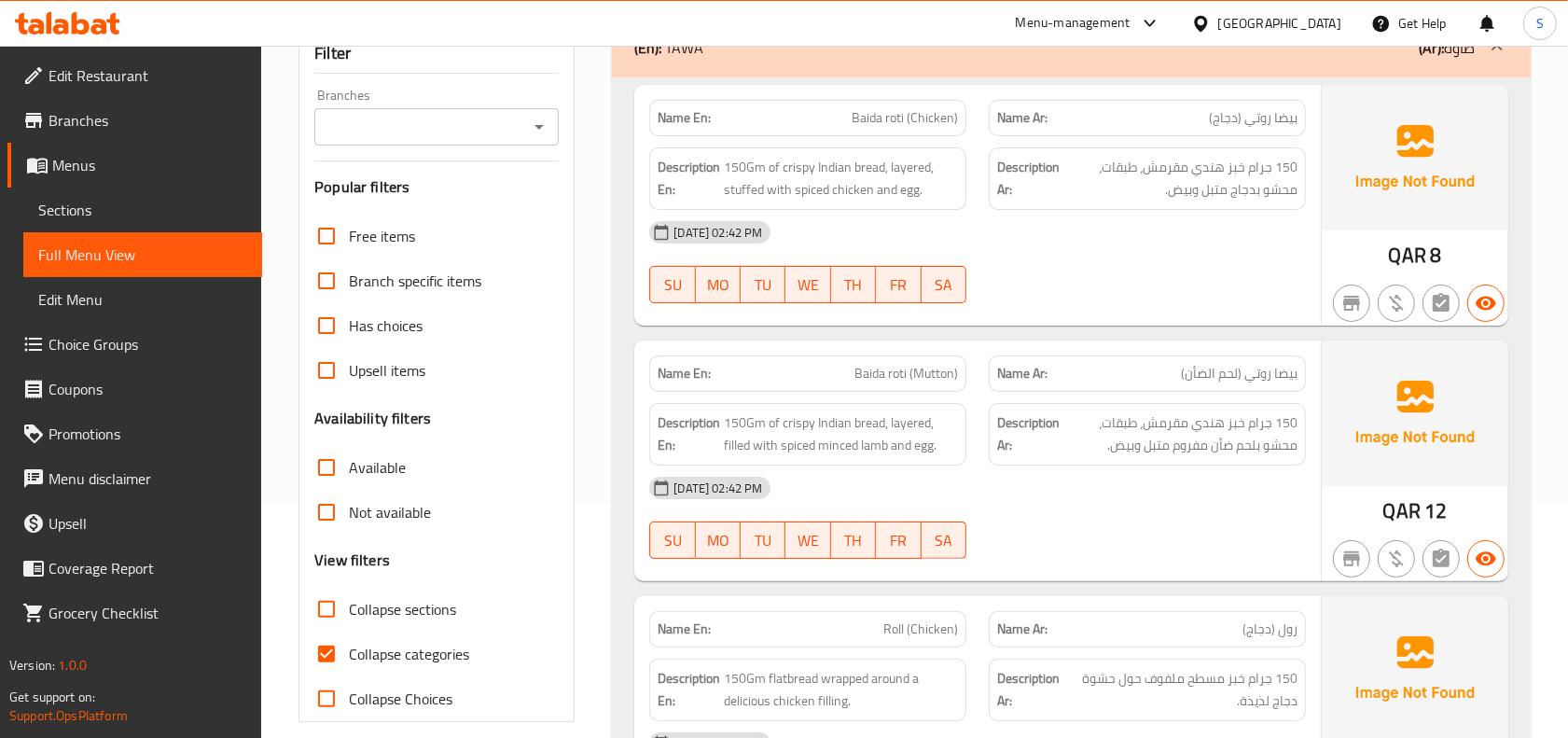
click at [406, 646] on span "Collapse categories" at bounding box center [408, 654] width 120 height 23
click at [349, 646] on input "Collapse categories" at bounding box center [326, 654] width 44 height 44
checkbox input "false"
click at [109, 216] on span "Sections" at bounding box center [142, 210] width 209 height 23
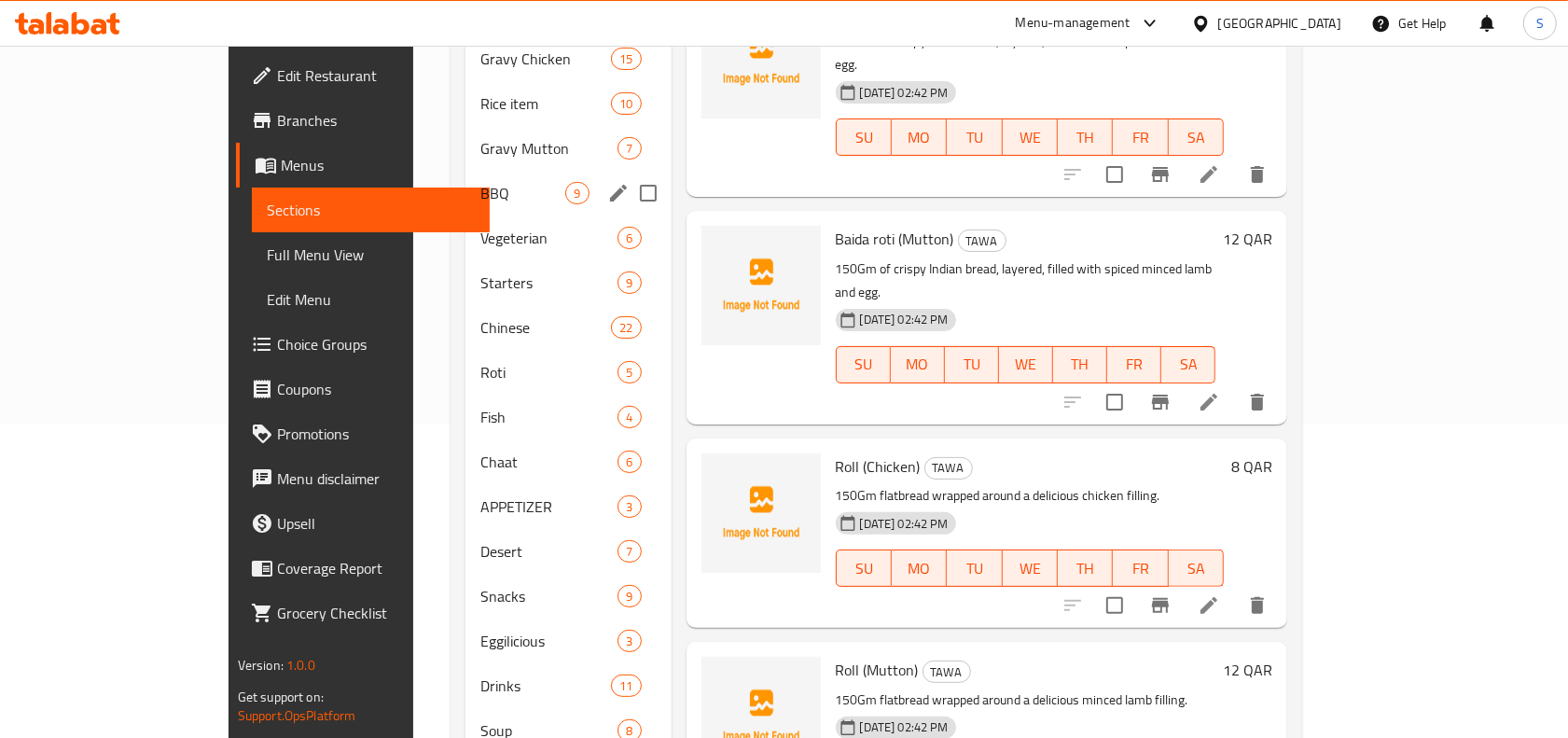
scroll to position [350, 0]
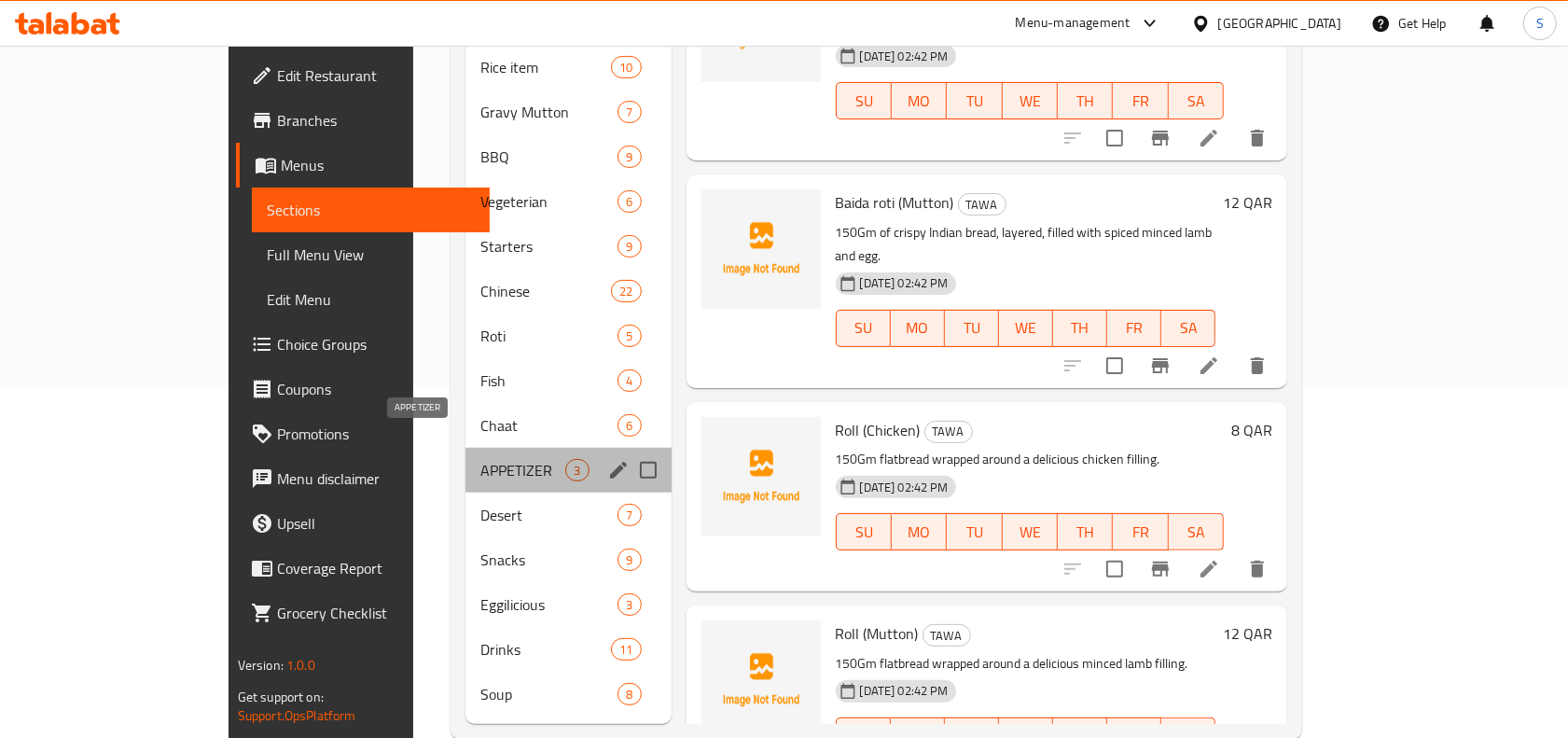
click at [481, 459] on span "APPETIZER" at bounding box center [523, 471] width 85 height 23
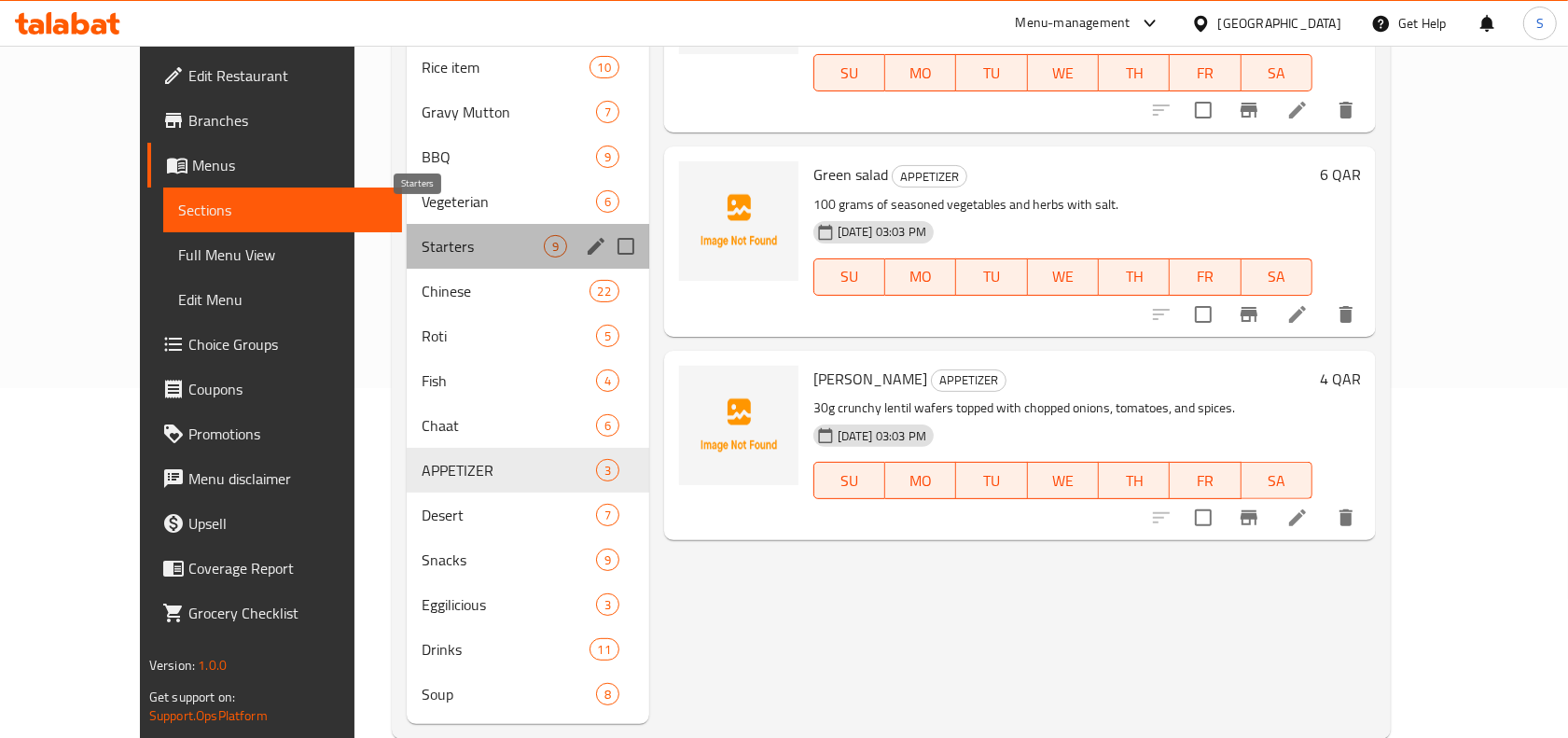
click at [426, 235] on span "Starters" at bounding box center [482, 247] width 122 height 23
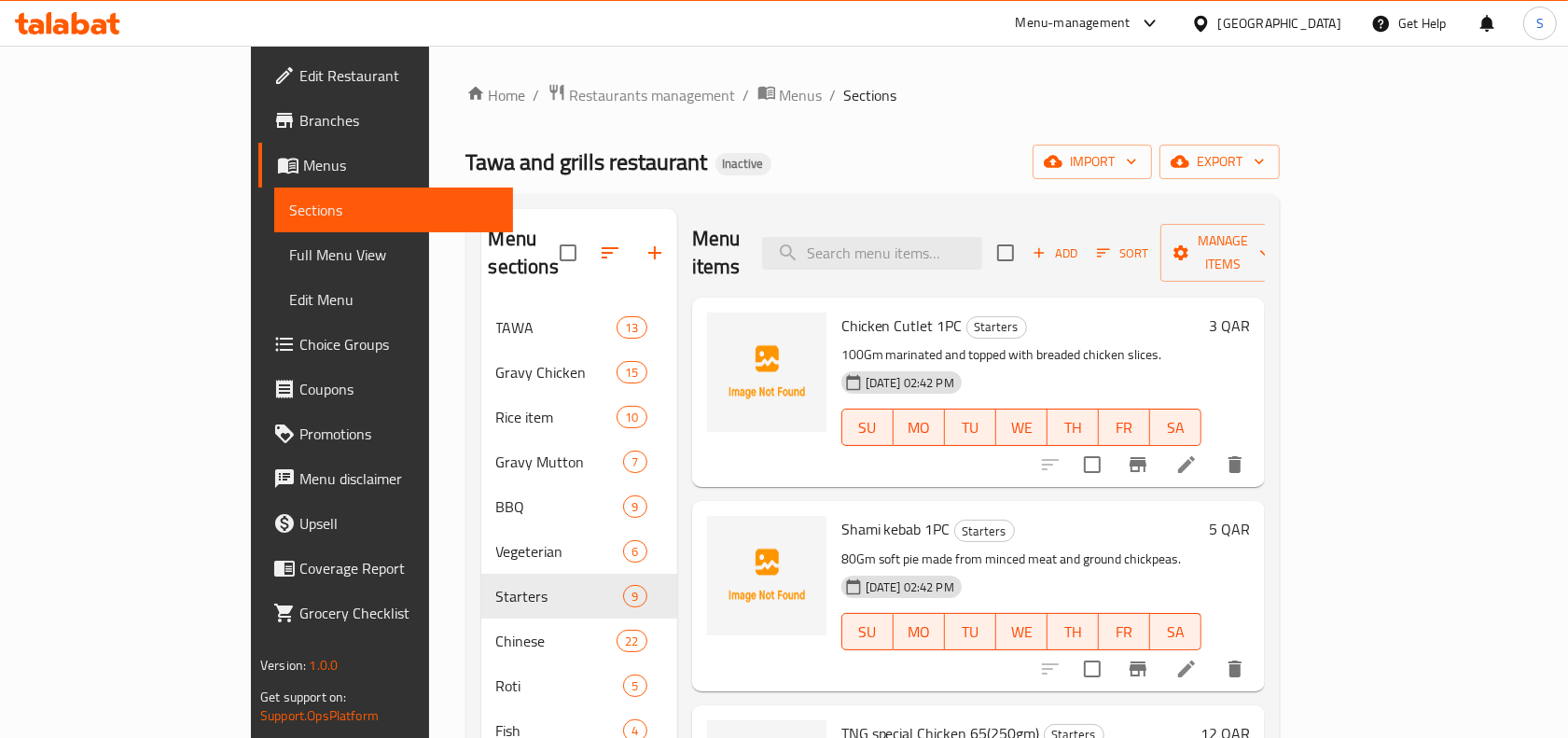
click at [1080, 128] on div "Home / Restaurants management / Menus / Sections Tawa and grills restaurant Ina…" at bounding box center [873, 586] width 813 height 1006
click at [289, 245] on span "Full Menu View" at bounding box center [393, 255] width 209 height 23
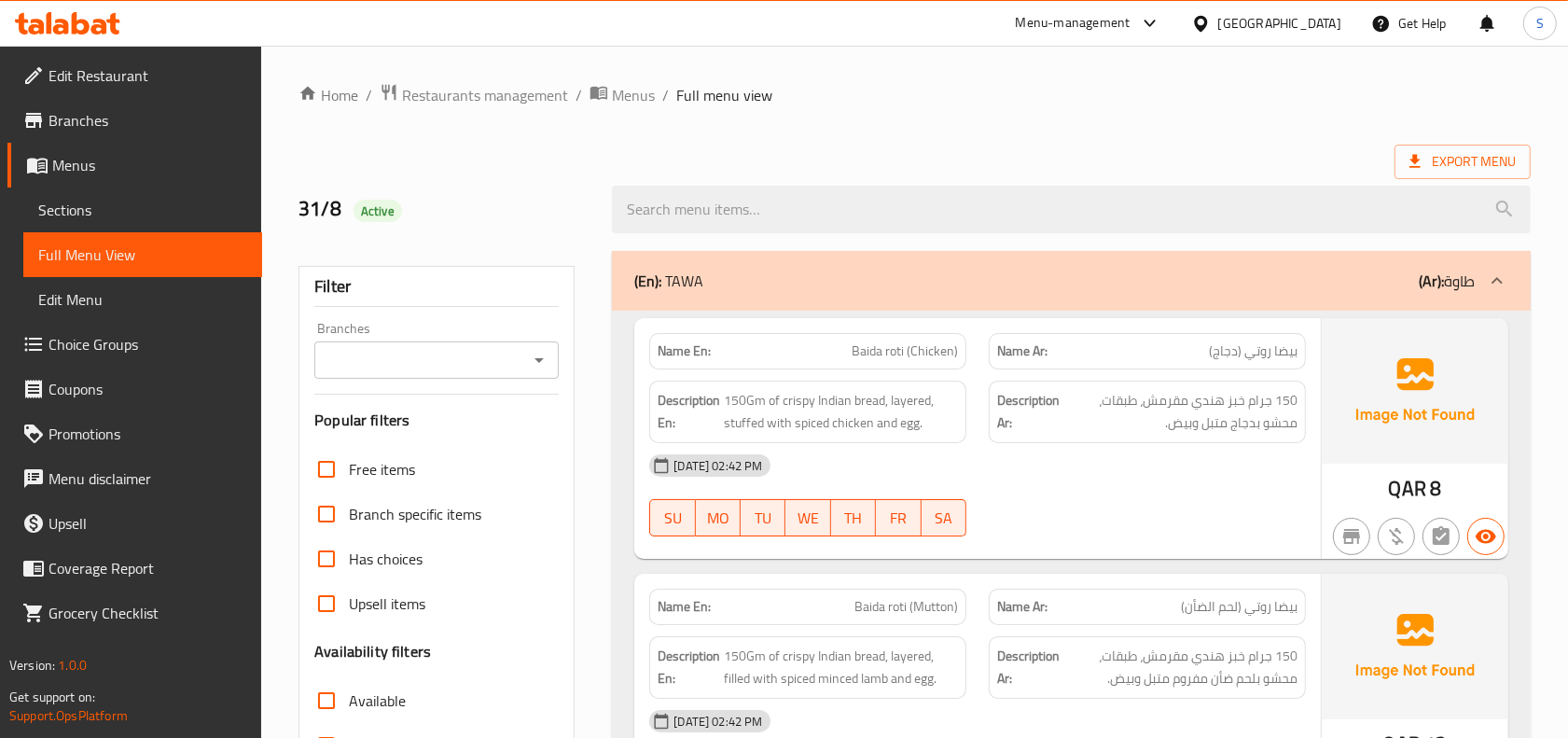
scroll to position [350, 0]
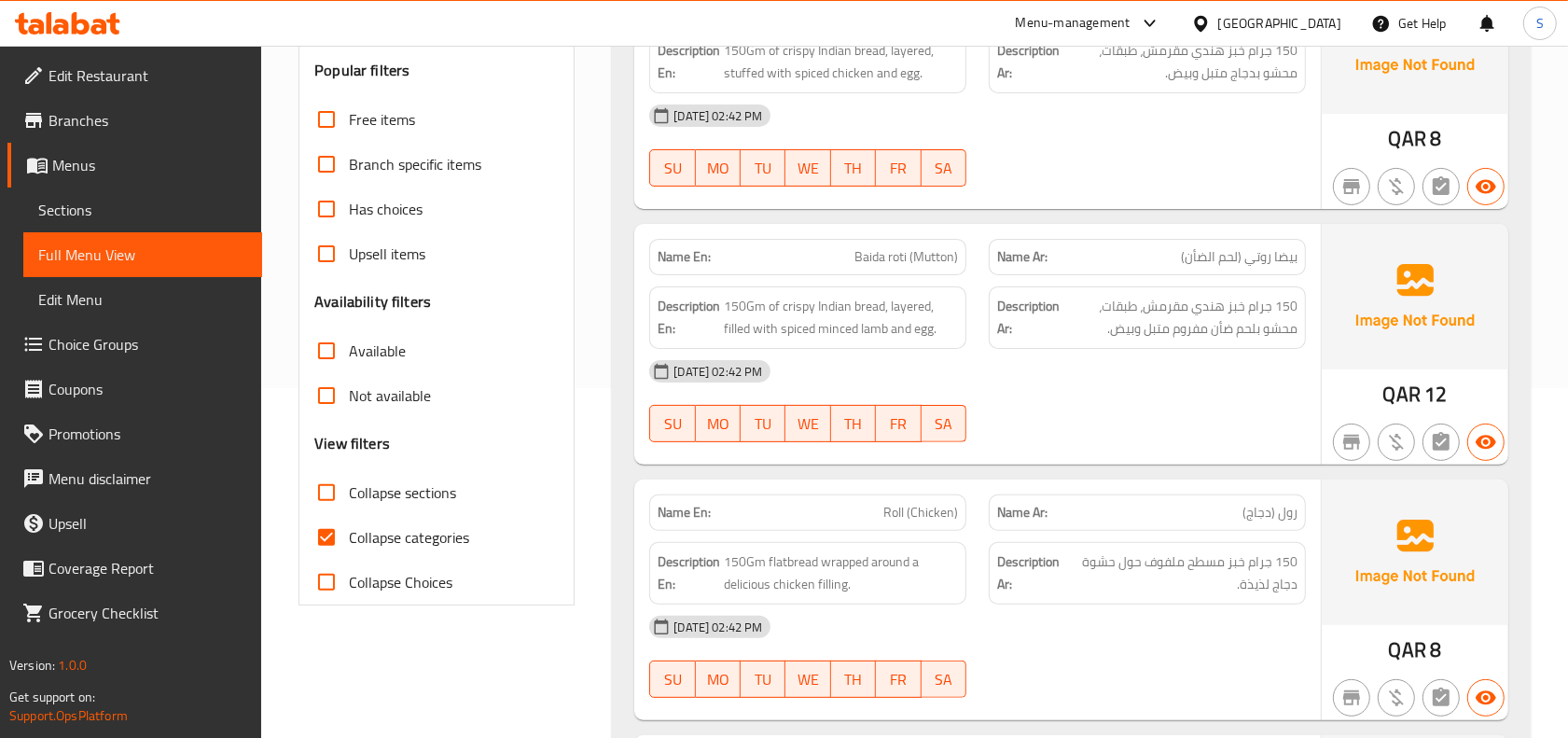
click at [357, 530] on span "Collapse categories" at bounding box center [408, 538] width 120 height 23
click at [349, 530] on input "Collapse categories" at bounding box center [326, 537] width 44 height 44
checkbox input "false"
click at [347, 489] on input "Collapse sections" at bounding box center [326, 492] width 44 height 44
checkbox input "true"
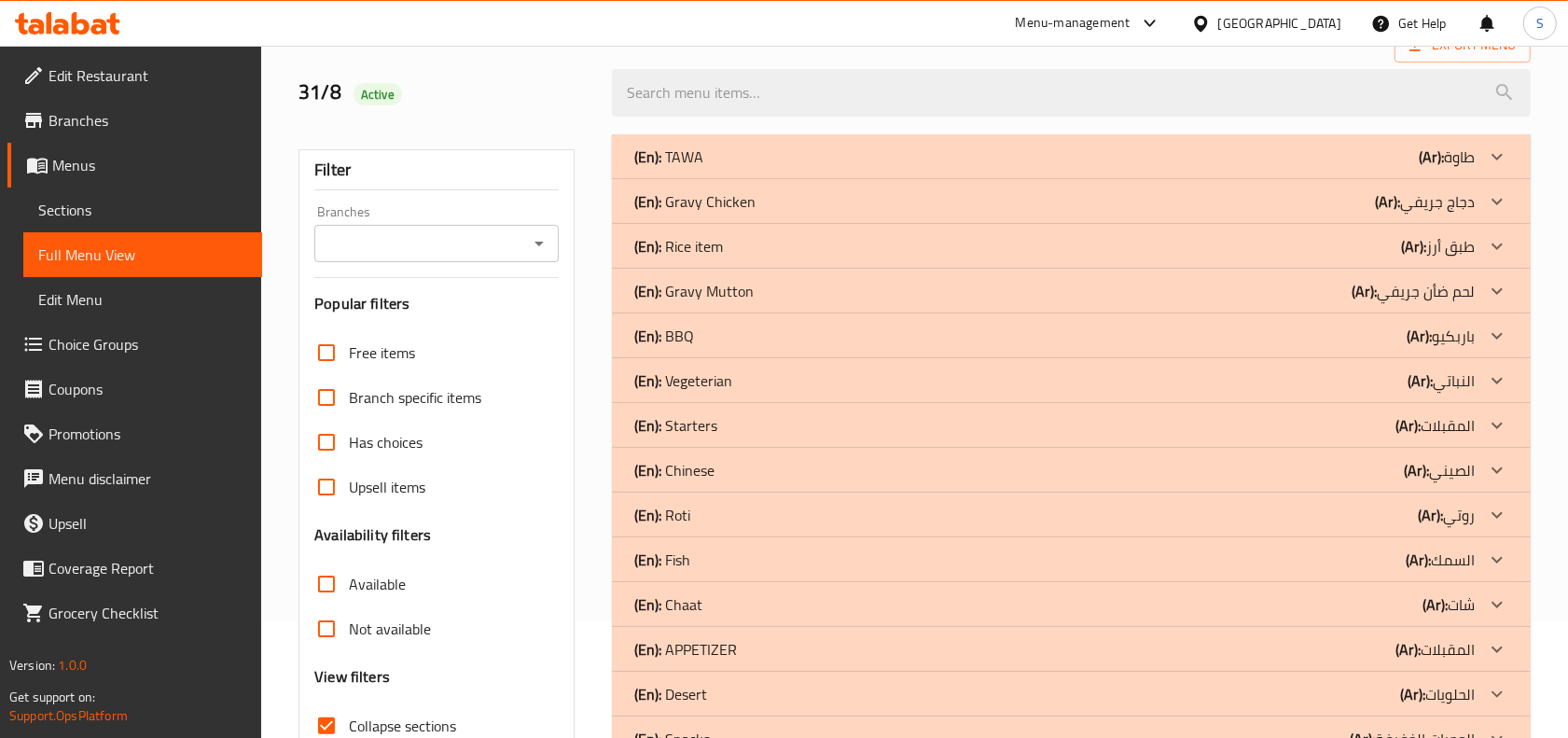
scroll to position [233, 0]
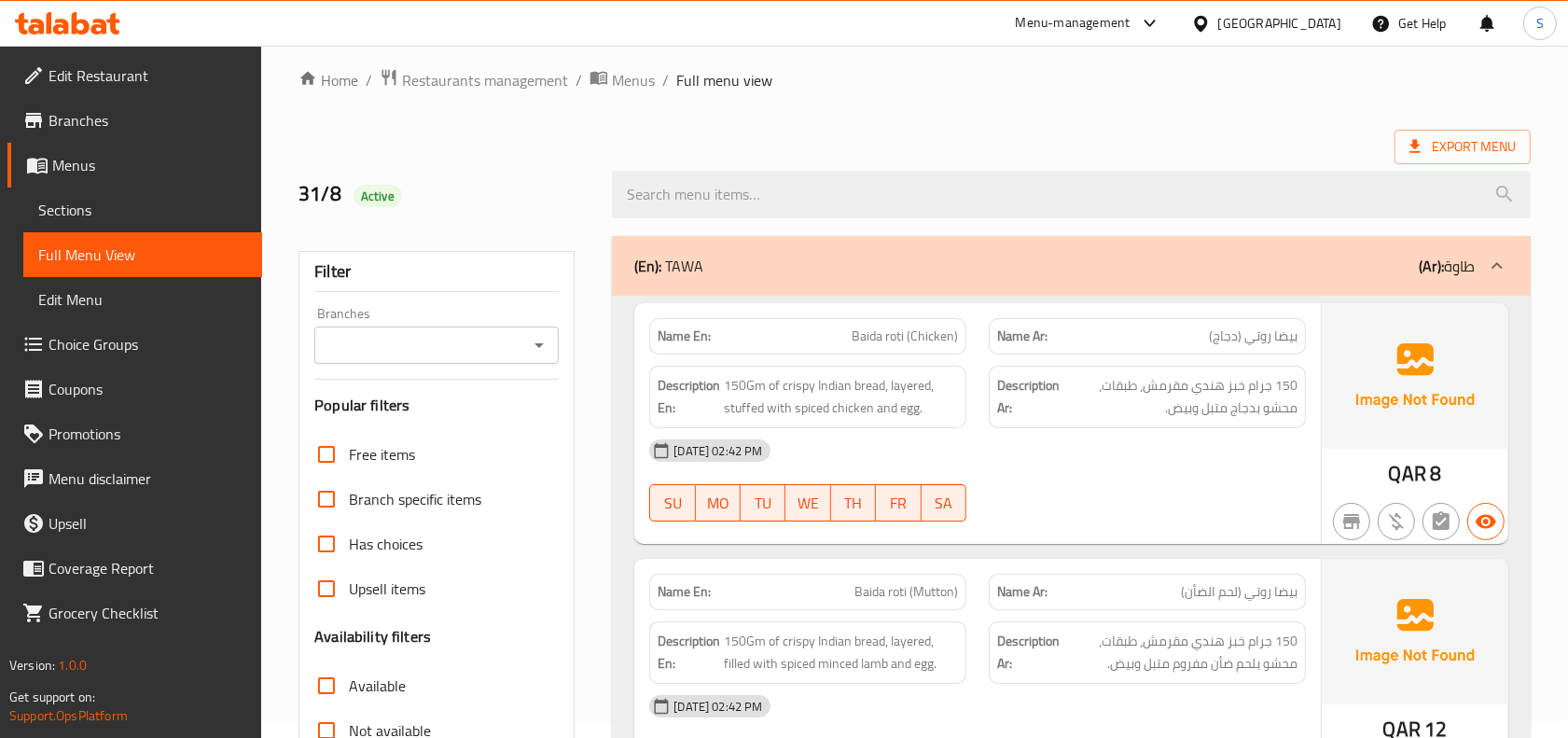
scroll to position [350, 0]
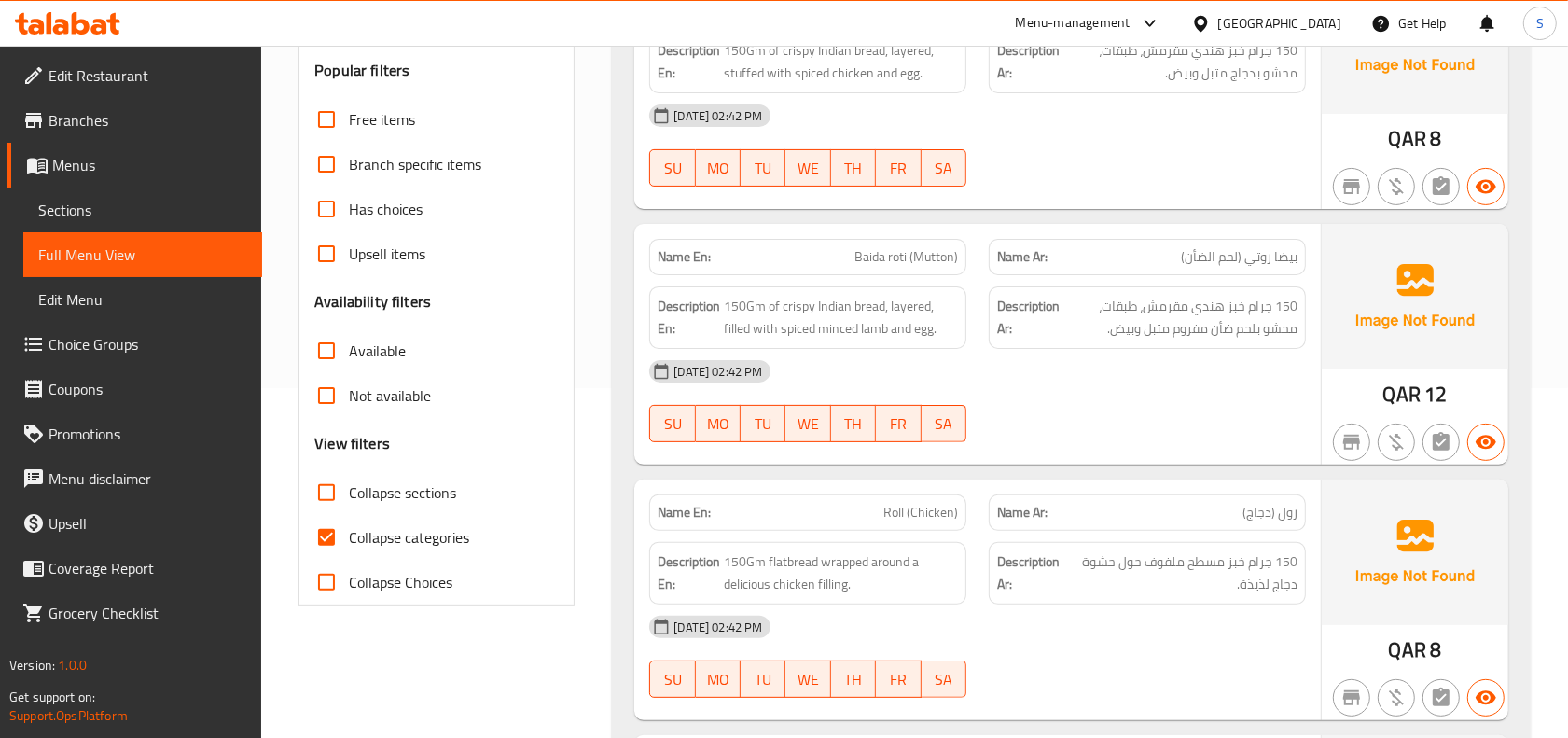
click at [364, 553] on label "Collapse categories" at bounding box center [386, 537] width 165 height 44
click at [349, 553] on input "Collapse categories" at bounding box center [326, 537] width 44 height 44
checkbox input "false"
click at [352, 496] on span "Collapse sections" at bounding box center [402, 493] width 108 height 23
click at [349, 496] on input "Collapse sections" at bounding box center [326, 492] width 44 height 44
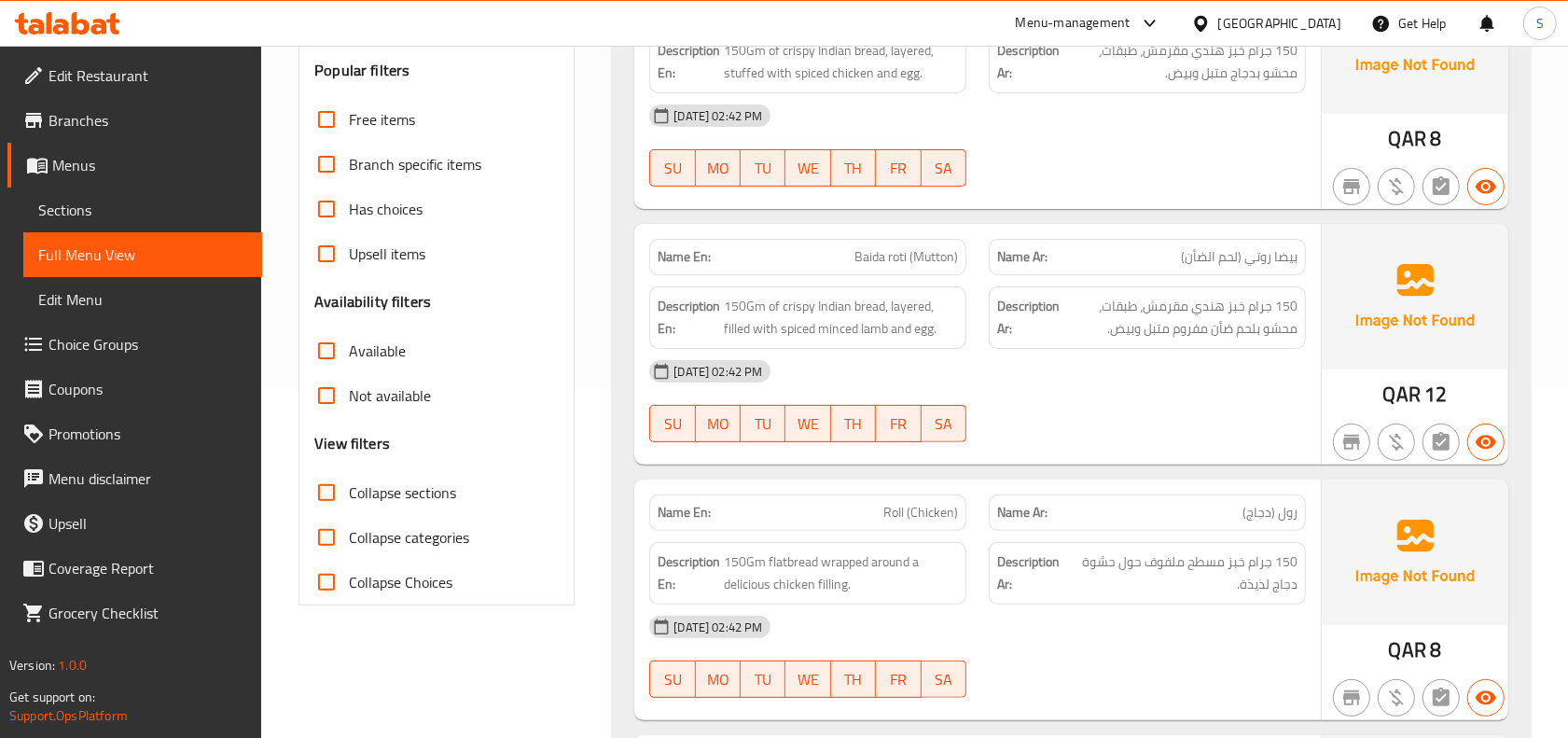
checkbox input "true"
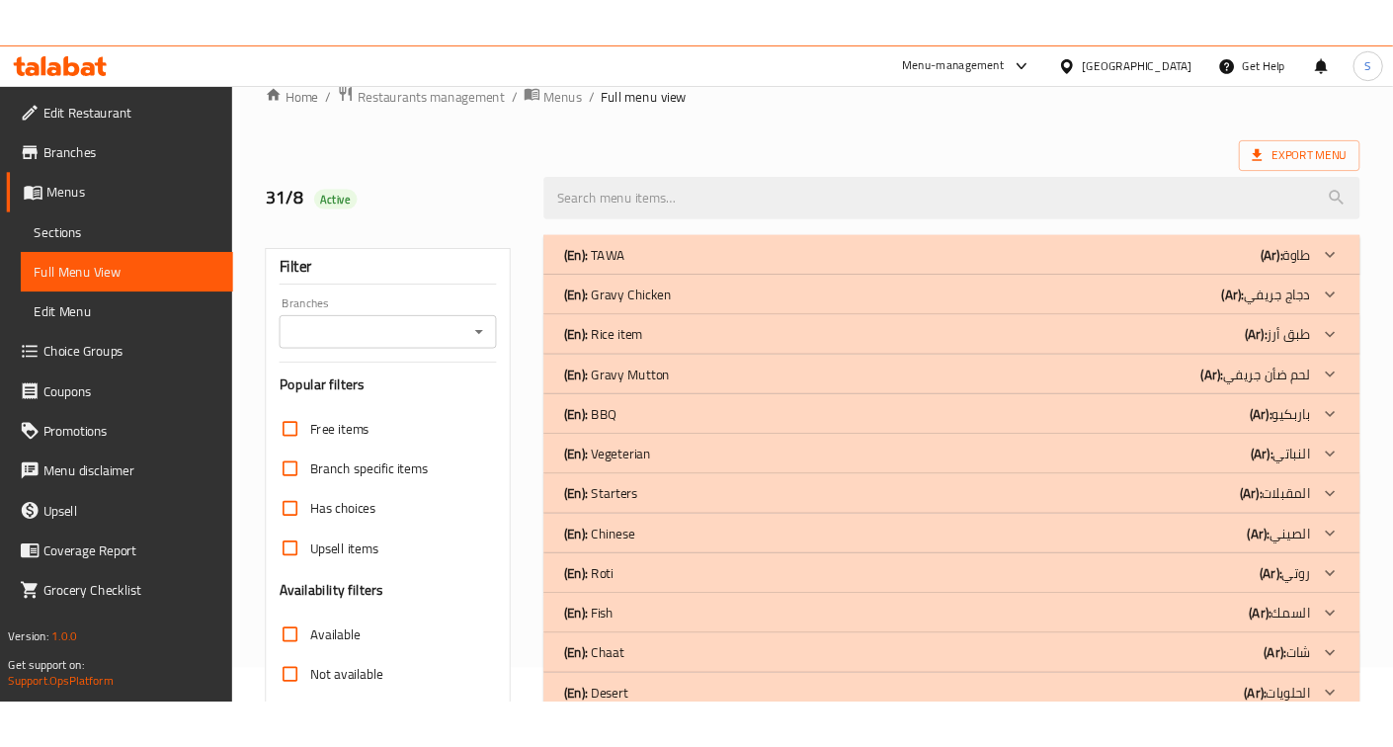
scroll to position [36, 0]
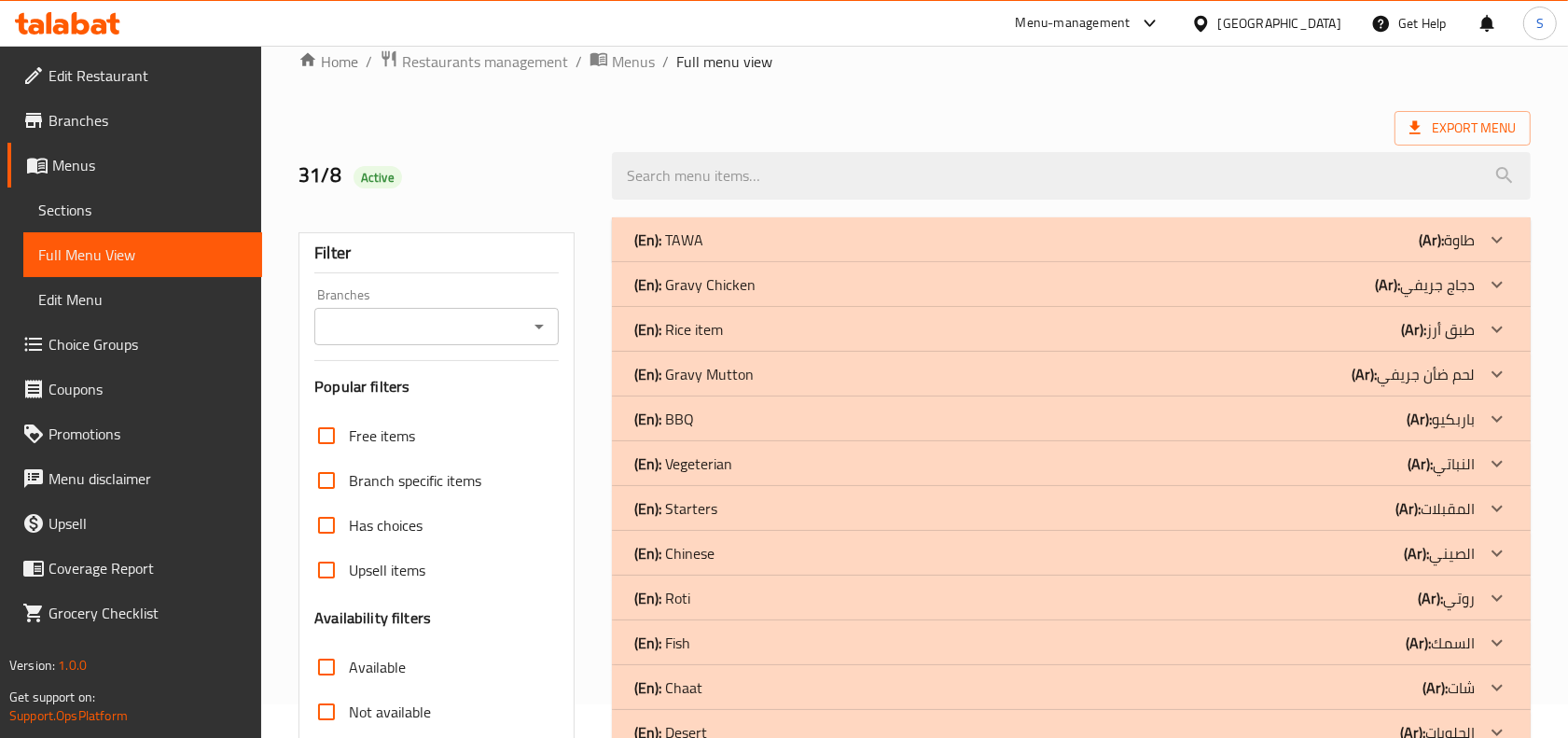
click at [1453, 502] on p "(Ar): المقبلات" at bounding box center [1436, 508] width 79 height 23
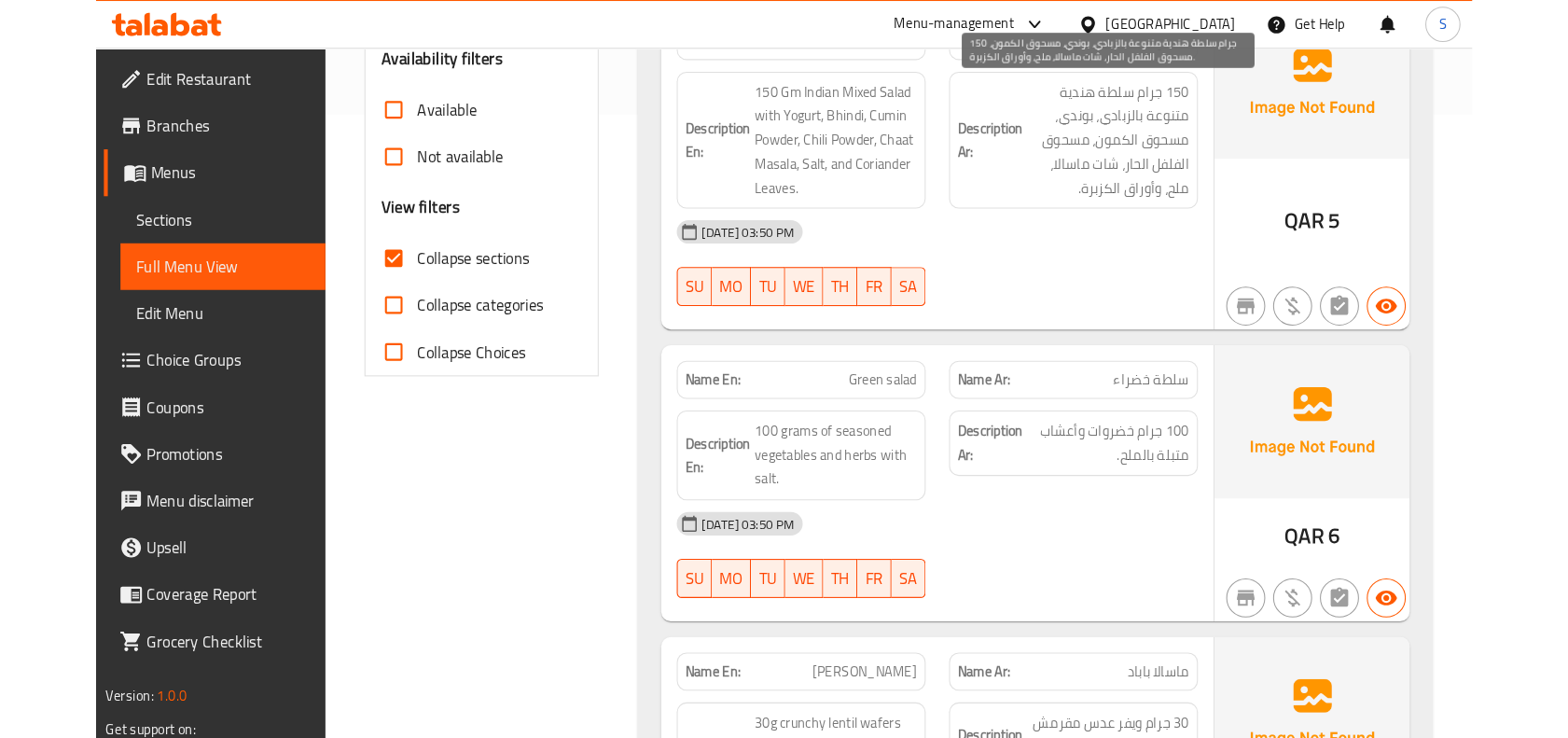
scroll to position [617, 0]
